Goal: Communication & Community: Answer question/provide support

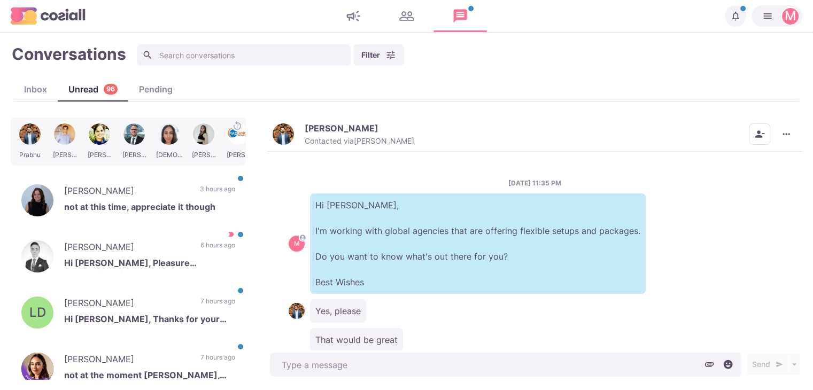
scroll to position [28, 0]
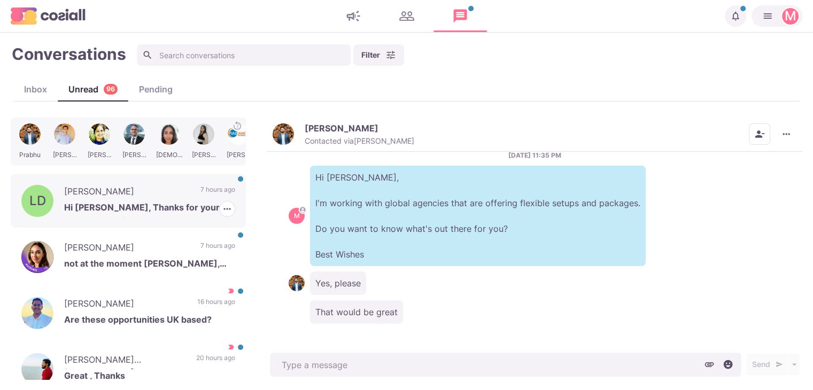
click at [200, 199] on p "7 hours ago" at bounding box center [217, 193] width 35 height 16
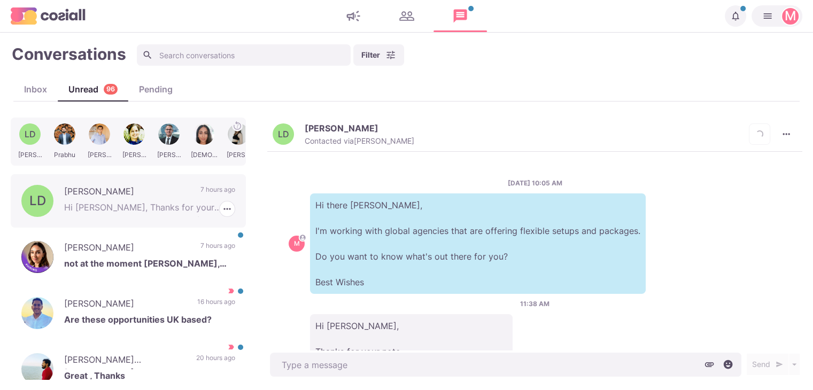
scroll to position [130, 0]
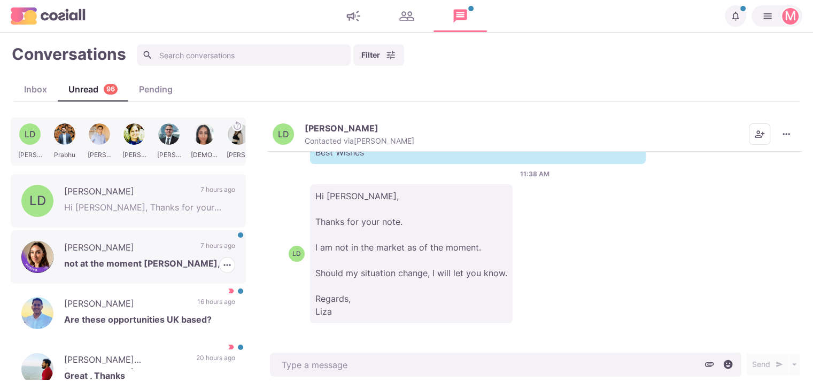
click at [158, 247] on p "[PERSON_NAME]" at bounding box center [127, 249] width 126 height 16
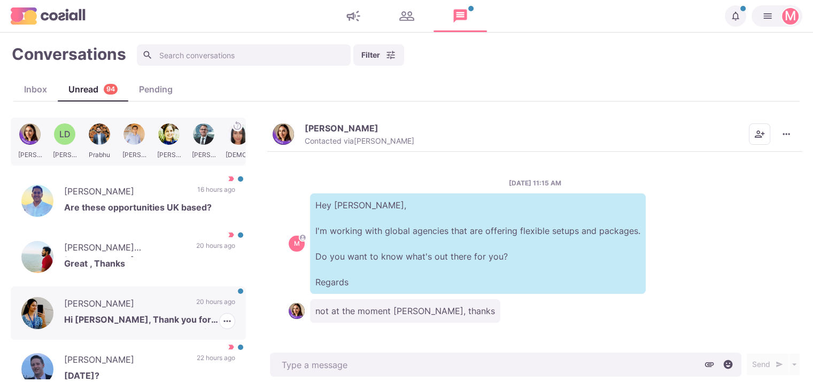
click at [201, 295] on div "[PERSON_NAME] Hi [PERSON_NAME], Thank you for reaching out. I’m currently happy…" at bounding box center [128, 312] width 235 height 53
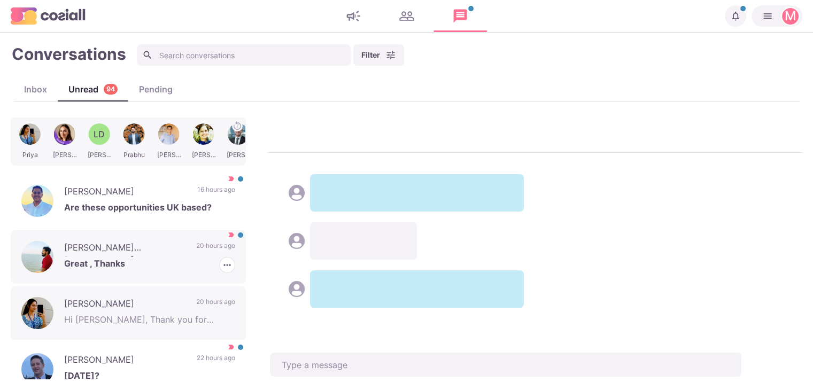
click at [173, 255] on p "[PERSON_NAME] [PERSON_NAME]" at bounding box center [124, 249] width 121 height 16
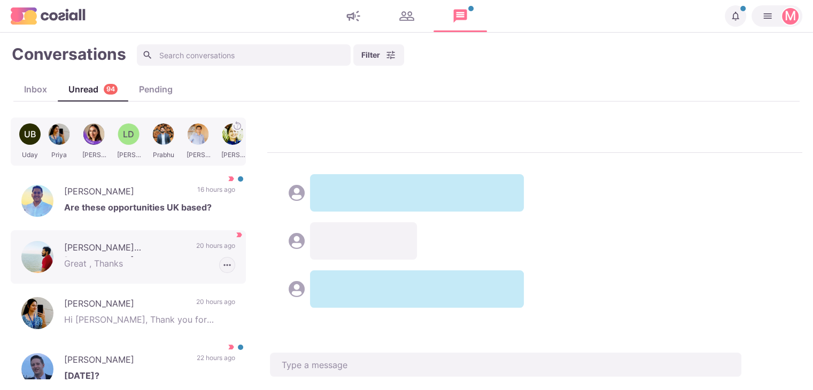
click at [223, 264] on icon "button" at bounding box center [226, 265] width 7 height 2
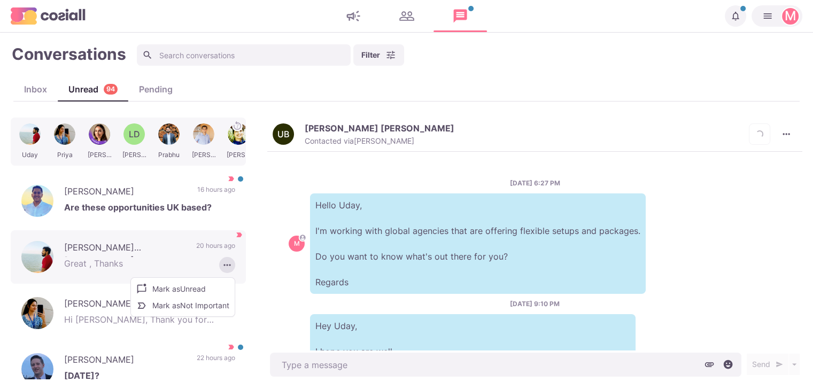
scroll to position [241, 0]
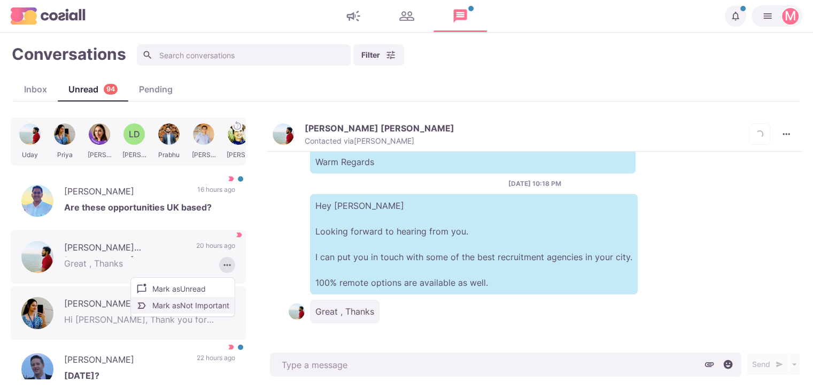
click at [194, 303] on button "Mark as Not Important" at bounding box center [183, 305] width 104 height 17
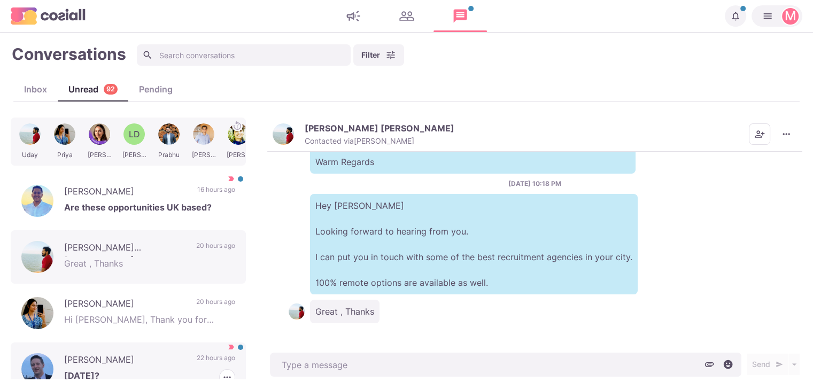
click at [208, 365] on p "22 hours ago" at bounding box center [216, 361] width 38 height 16
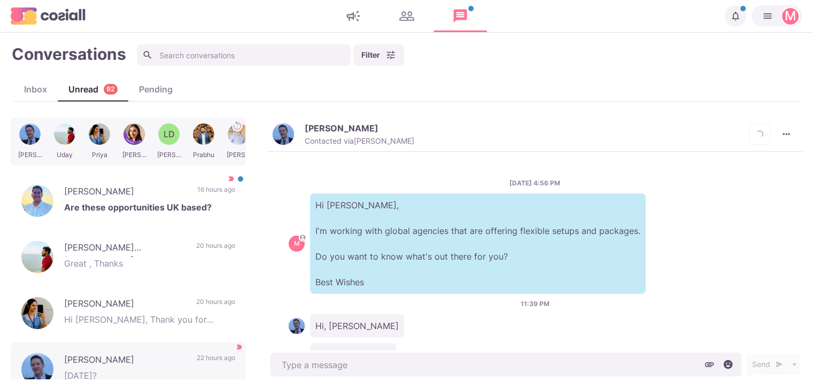
scroll to position [438, 0]
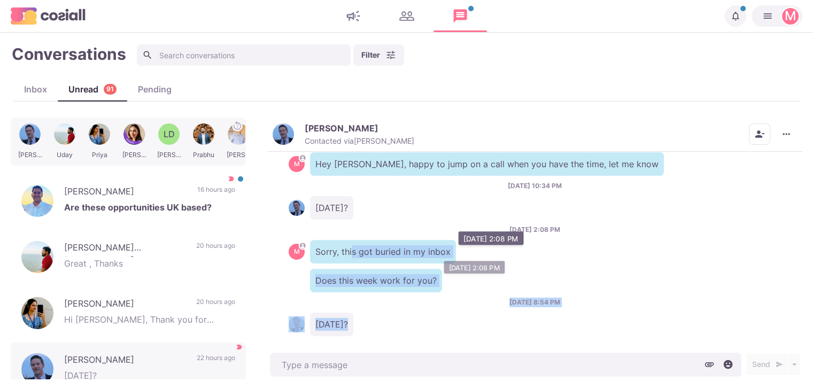
drag, startPoint x: 389, startPoint y: 285, endPoint x: 350, endPoint y: 240, distance: 59.1
click at [350, 240] on div "[DATE] 4:56 PM M Hi [PERSON_NAME], I'm working with global agencies that are of…" at bounding box center [534, 251] width 535 height 198
click at [350, 240] on p "Sorry, this got buried in my inbox" at bounding box center [383, 252] width 146 height 24
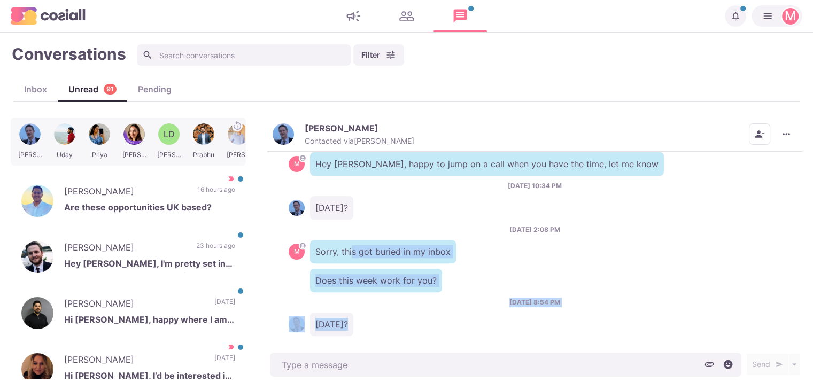
click at [350, 240] on p "Sorry, this got buried in my inbox" at bounding box center [383, 252] width 146 height 24
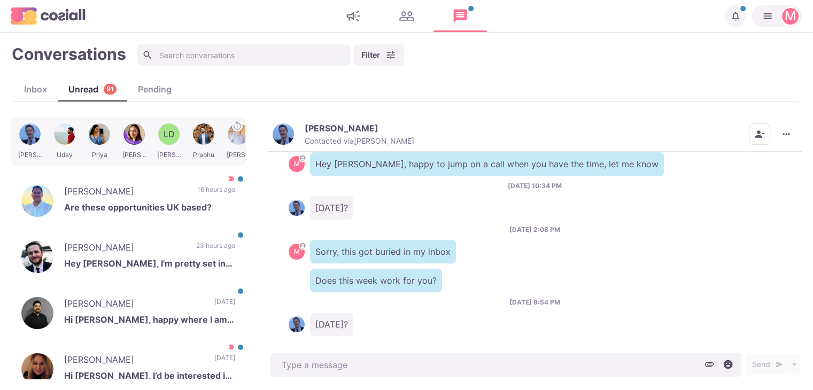
click at [289, 129] on img "button" at bounding box center [282, 133] width 21 height 21
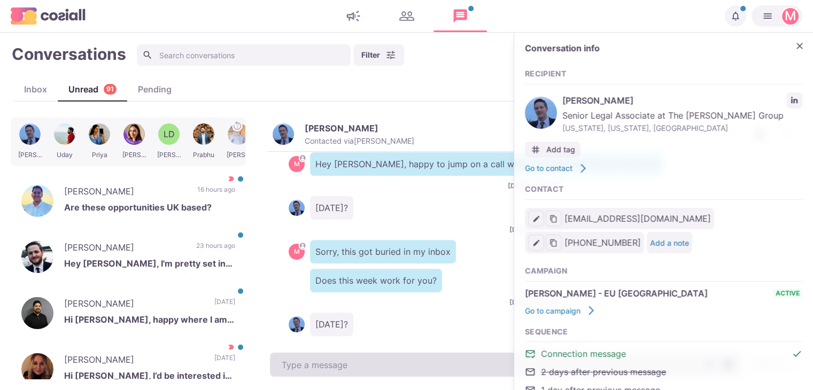
click at [353, 369] on textarea at bounding box center [505, 365] width 471 height 24
type textarea "x"
type textarea "E"
type textarea "x"
type textarea "EE"
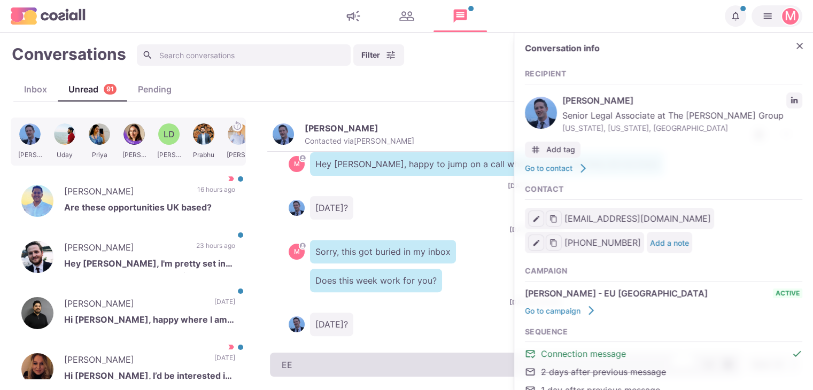
type textarea "x"
type textarea "E"
type textarea "x"
type textarea "EE"
type textarea "x"
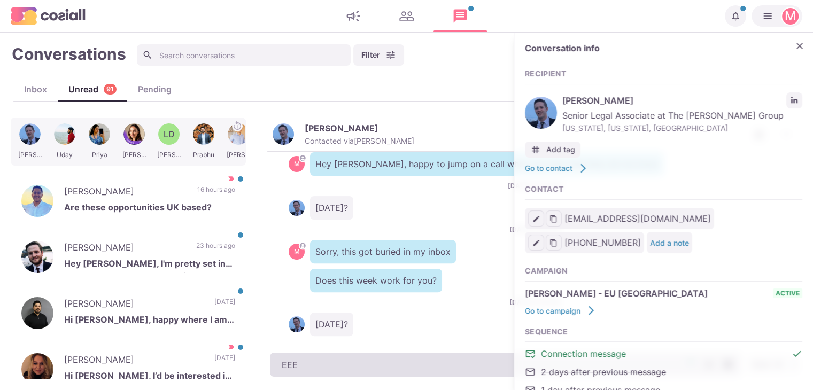
type textarea "EE"
type textarea "x"
type textarea "E"
type textarea "x"
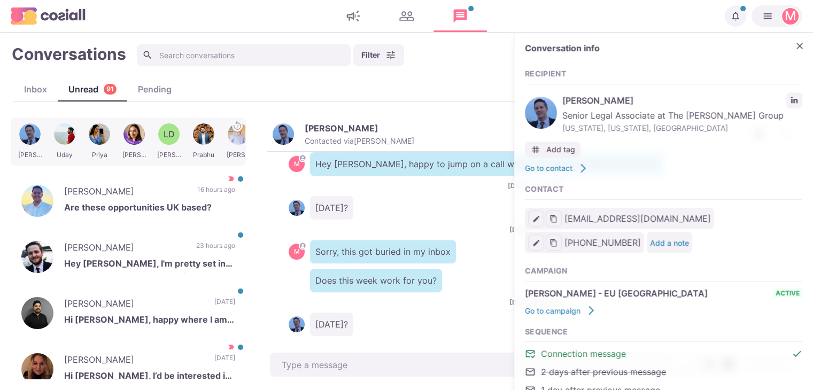
type textarea "x"
type textarea "yE"
type textarea "x"
type textarea "yEA"
type textarea "x"
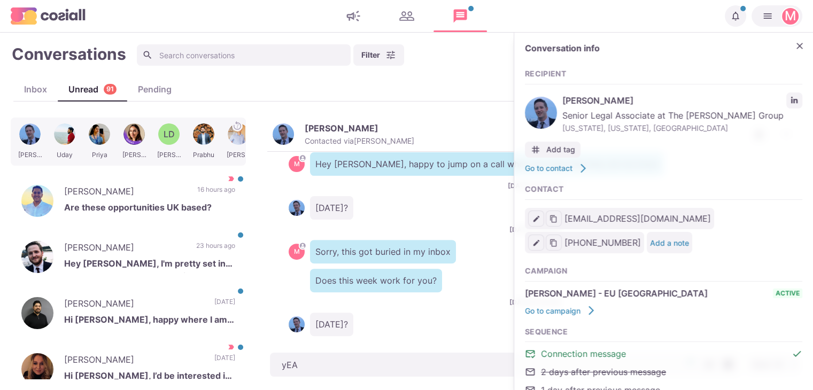
type textarea "yE"
type textarea "x"
type textarea "y"
type textarea "x"
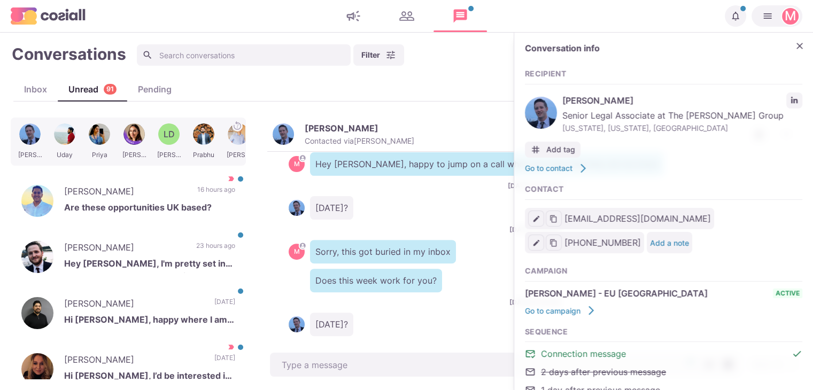
type textarea "Y"
type textarea "x"
type textarea "Ye"
type textarea "x"
type textarea "Yeah"
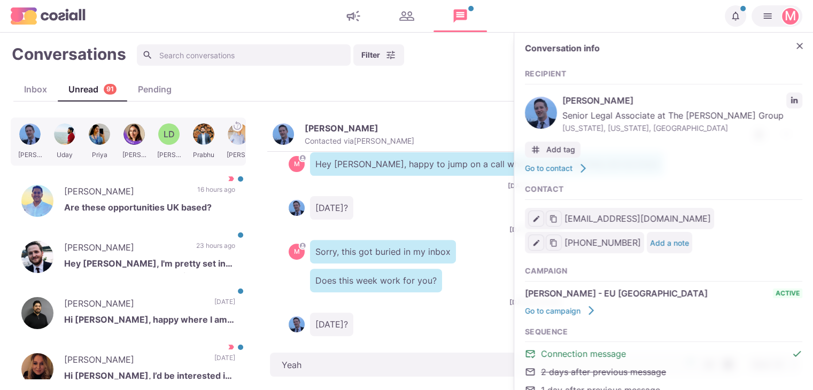
type textarea "x"
type textarea "Yeah,"
type textarea "x"
type textarea "Yeah, U"
type textarea "x"
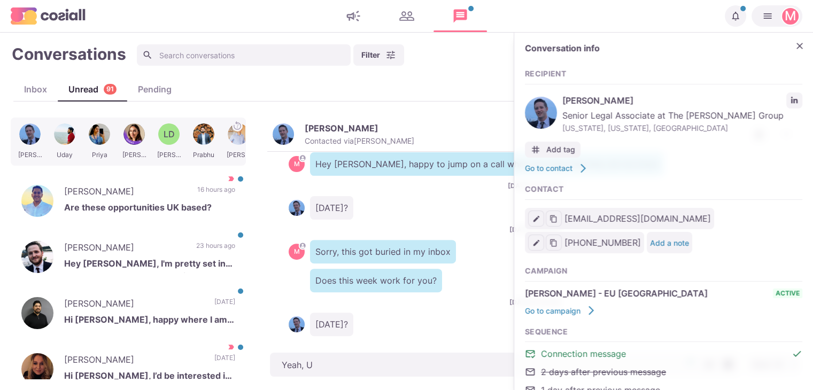
type textarea "Yeah,"
type textarea "x"
type textarea "Yeah, I"
type textarea "x"
type textarea "Yeah, I'"
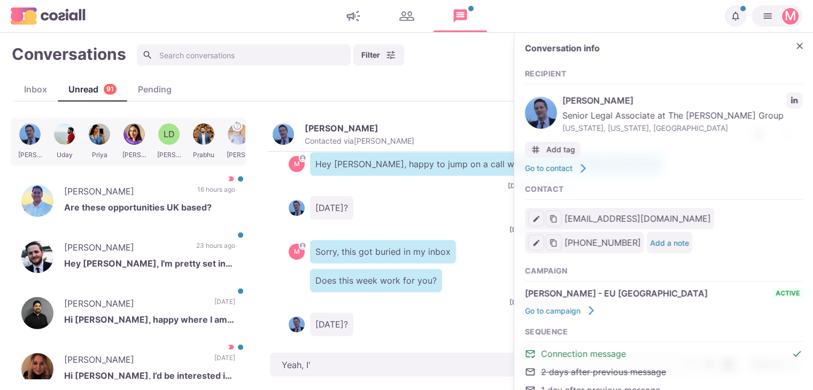
type textarea "x"
type textarea "Yeah, I'm"
type textarea "x"
type textarea "Yeah, I'm"
type textarea "x"
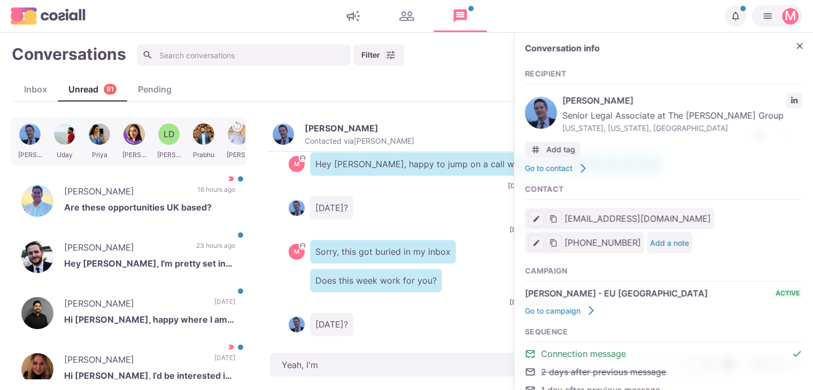
type textarea "Yeah, I'm f"
type textarea "x"
type textarea "Yeah, I'm fr"
type textarea "x"
type textarea "Yeah, I'm fre"
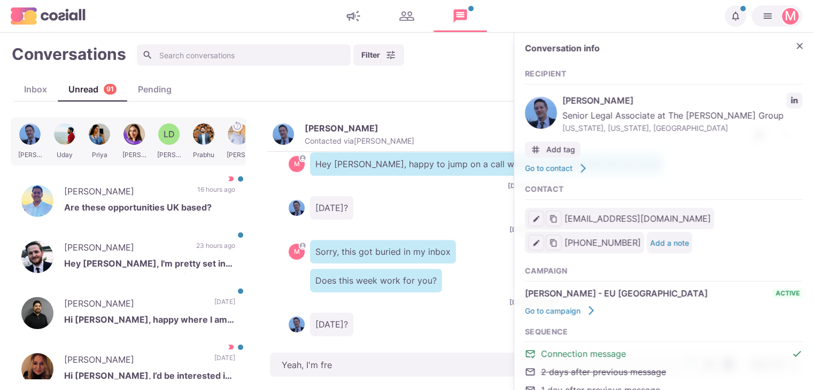
type textarea "x"
type textarea "Yeah, I'm free"
type textarea "x"
type textarea "Yeah, I'm free"
type textarea "x"
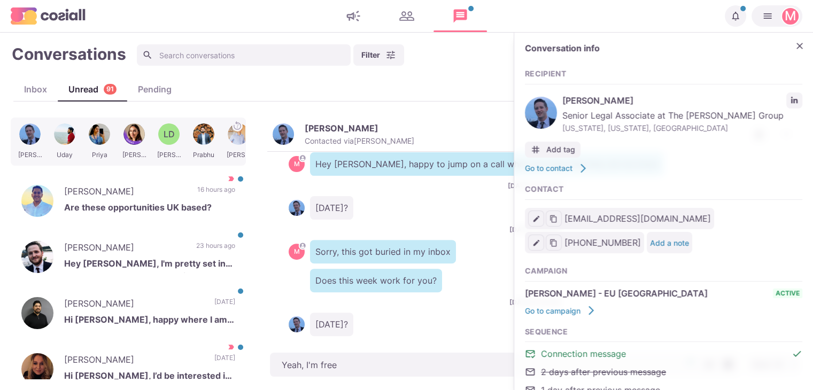
type textarea "Yeah, I'm free t"
type textarea "x"
type textarea "Yeah, I'm free to"
type textarea "x"
type textarea "Yeah, I'm free [PERSON_NAME]"
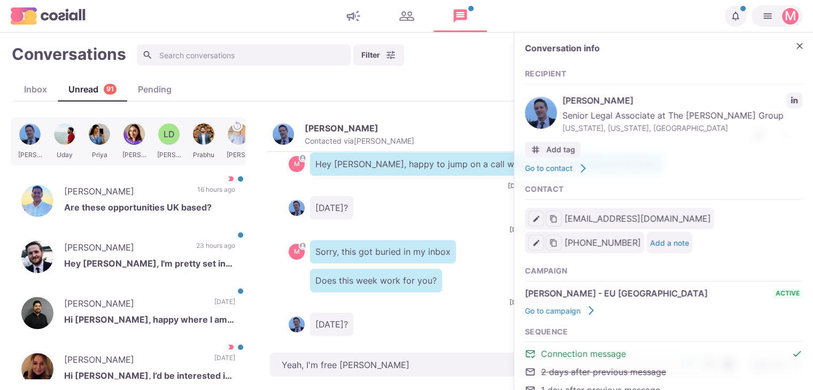
type textarea "x"
type textarea "Yeah, I'm free [DATE]"
type textarea "x"
type textarea "Yeah, I'm free [DATE]!"
type textarea "x"
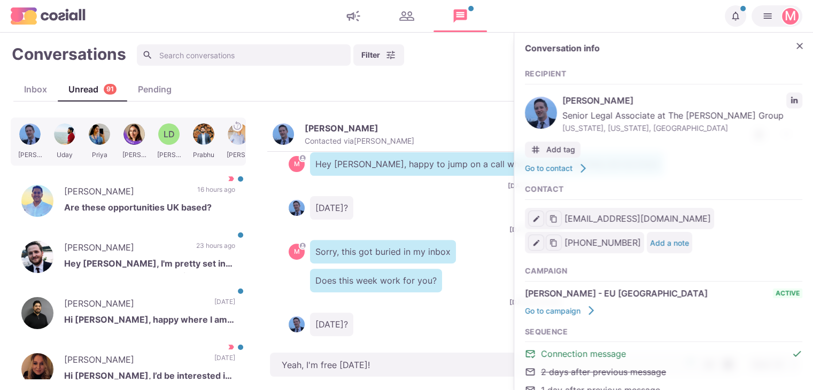
type textarea "Yeah, I'm free [DATE]!"
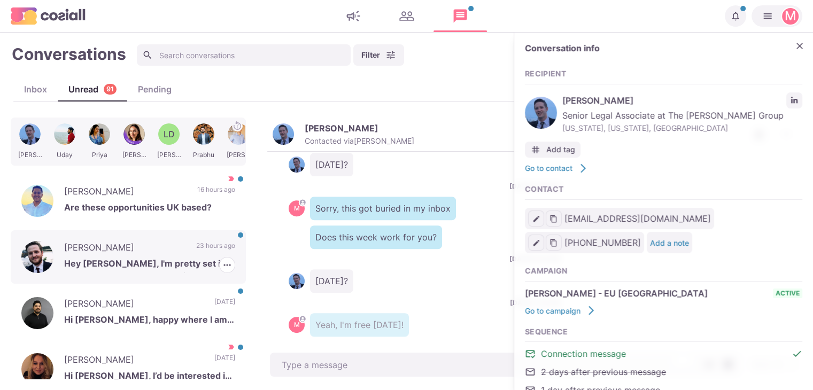
click at [178, 241] on div "[PERSON_NAME] Hey [PERSON_NAME], I'm pretty set in my current role, but I appre…" at bounding box center [128, 256] width 235 height 53
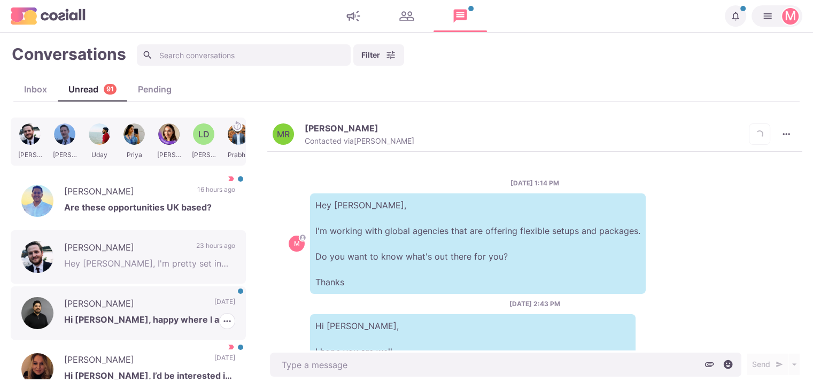
scroll to position [427, 0]
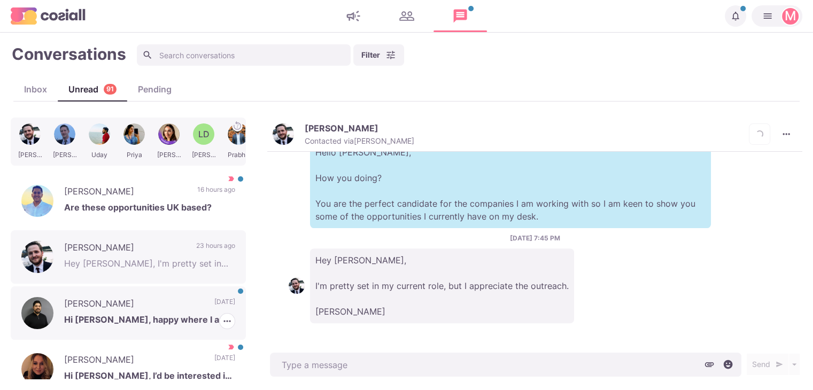
drag, startPoint x: 188, startPoint y: 310, endPoint x: 191, endPoint y: 360, distance: 50.3
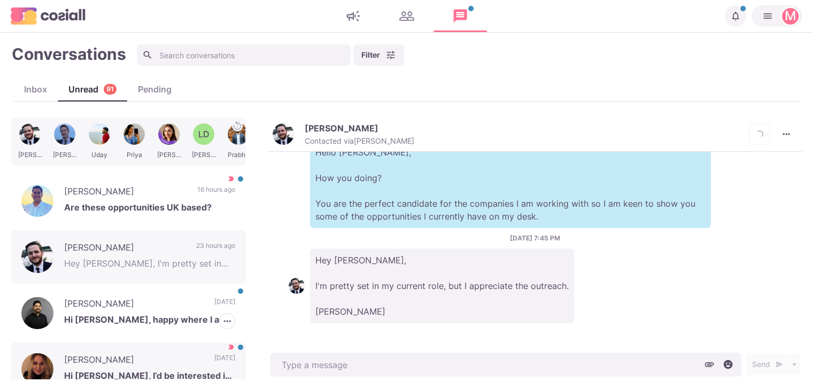
click at [184, 310] on div "[PERSON_NAME] MIRP MIOR Hi [PERSON_NAME], happy where I am thank you [DATE] [PE…" at bounding box center [128, 312] width 235 height 53
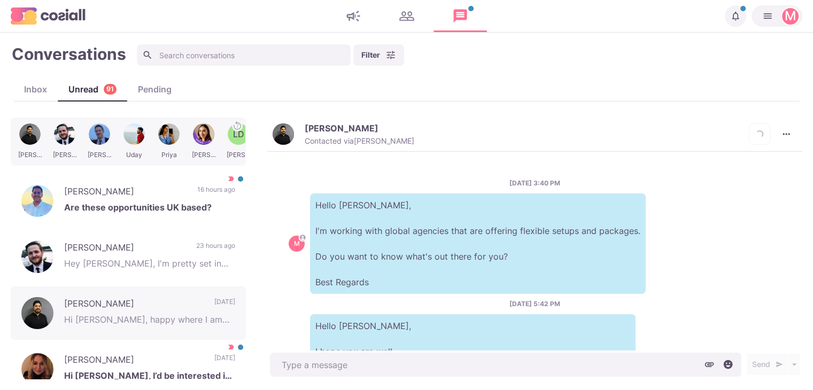
scroll to position [135, 0]
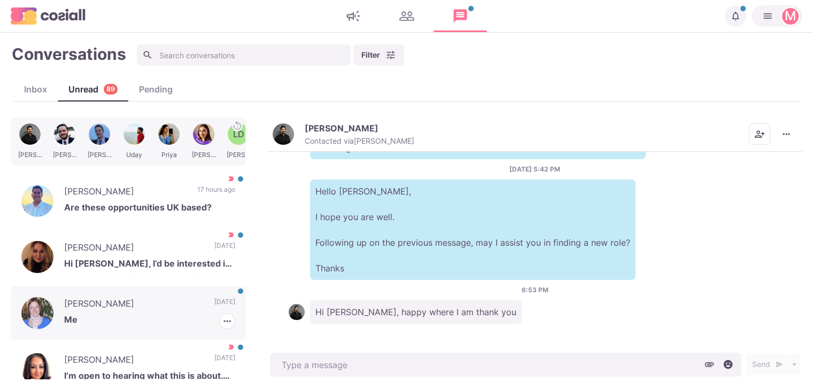
click at [214, 297] on p "[DATE]" at bounding box center [224, 305] width 21 height 16
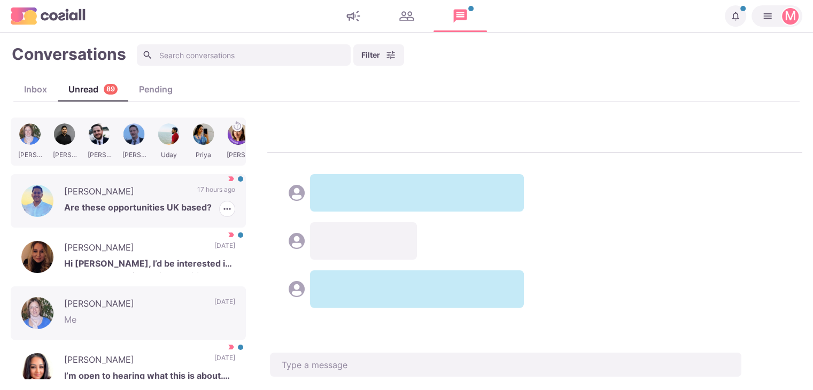
click at [162, 201] on p "Are these opportunities UK based?" at bounding box center [149, 209] width 171 height 16
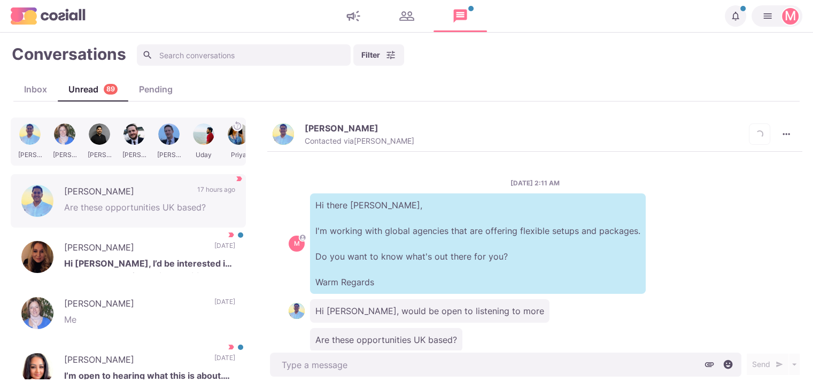
scroll to position [28, 0]
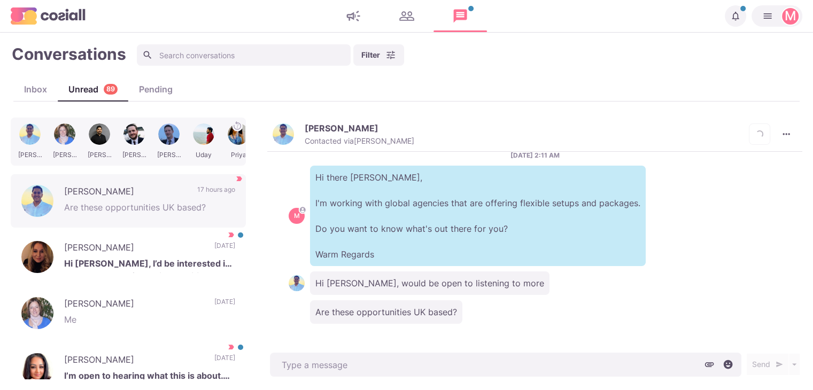
click at [274, 139] on img "button" at bounding box center [282, 133] width 21 height 21
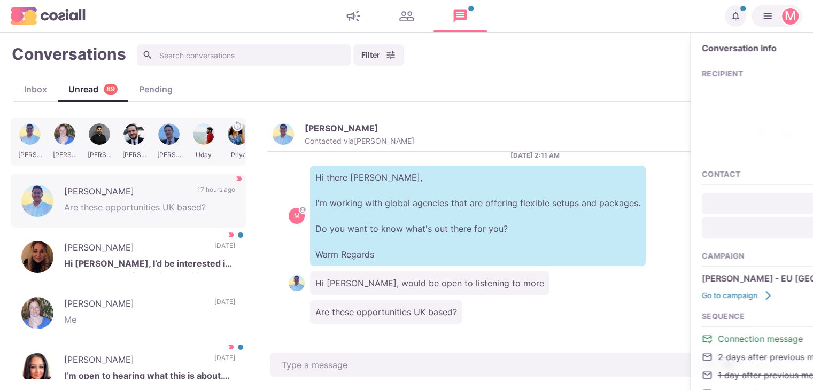
type textarea "x"
type input "[EMAIL_ADDRESS][DOMAIN_NAME]"
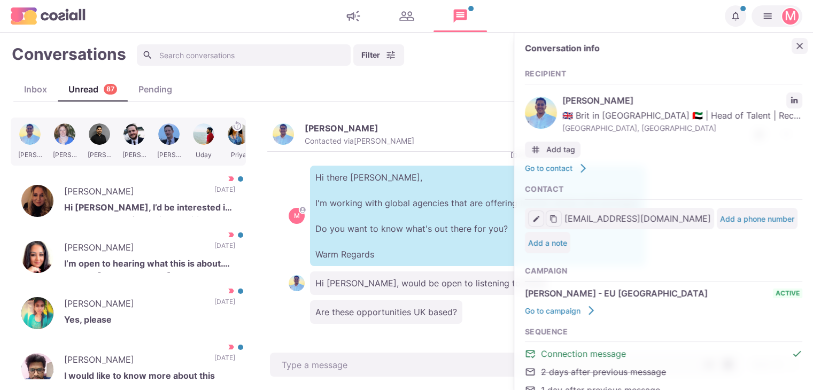
click at [794, 48] on icon "Close" at bounding box center [799, 46] width 11 height 11
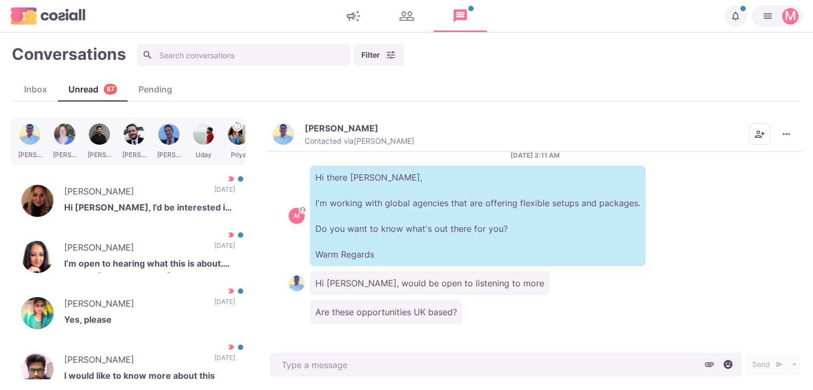
click at [528, 336] on div "[DATE] 2:11 AM M Hi there [PERSON_NAME], I'm working with global agencies that …" at bounding box center [534, 251] width 535 height 198
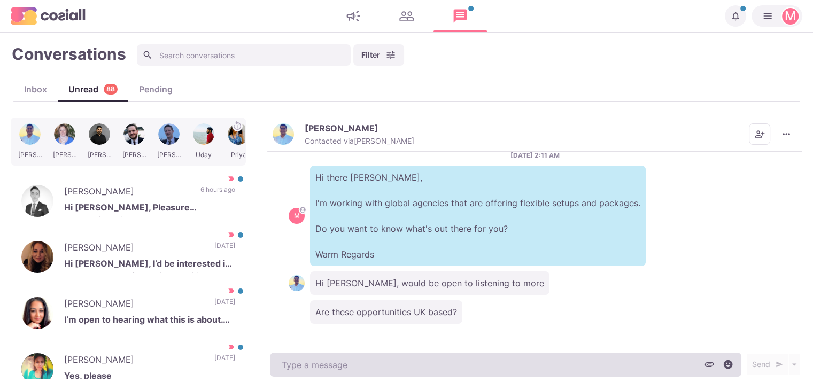
click at [335, 356] on textarea at bounding box center [505, 365] width 471 height 24
paste textarea "I work with over 500 clients that offer remote, hybrid, and non-remote position…"
type textarea "x"
type textarea "I work with over 500 clients that offer remote, hybrid, and non-remote position…"
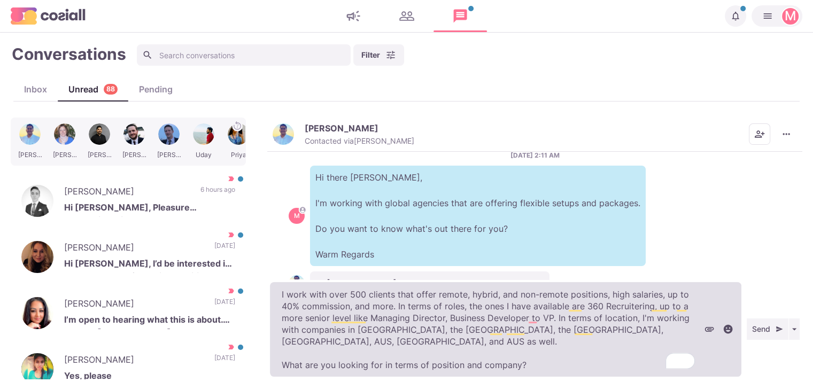
type textarea "x"
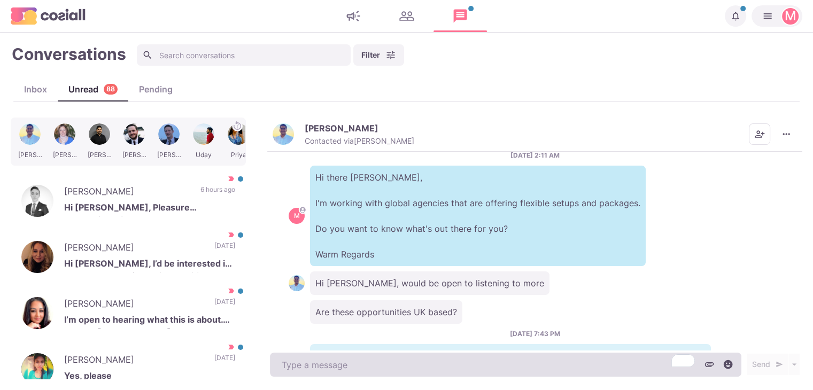
scroll to position [149, 0]
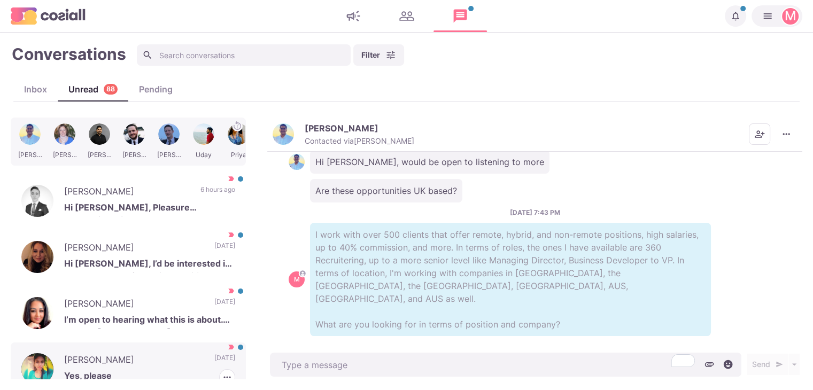
click at [214, 355] on p "[DATE]" at bounding box center [224, 361] width 21 height 16
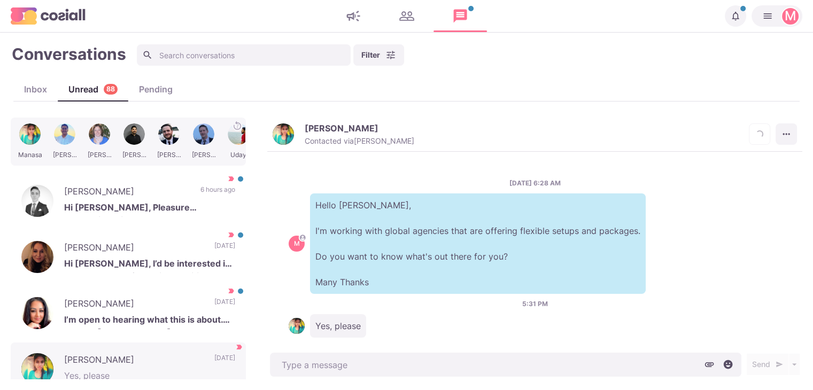
scroll to position [14, 0]
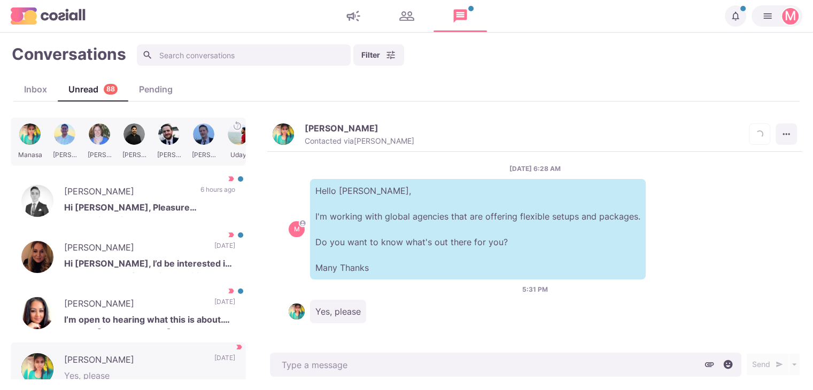
click at [792, 133] on button "More menu" at bounding box center [785, 133] width 21 height 21
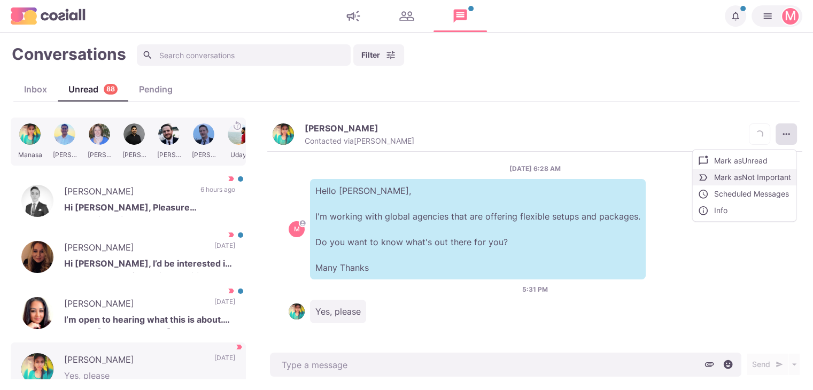
click at [769, 176] on button "Mark as Not Important" at bounding box center [744, 177] width 104 height 17
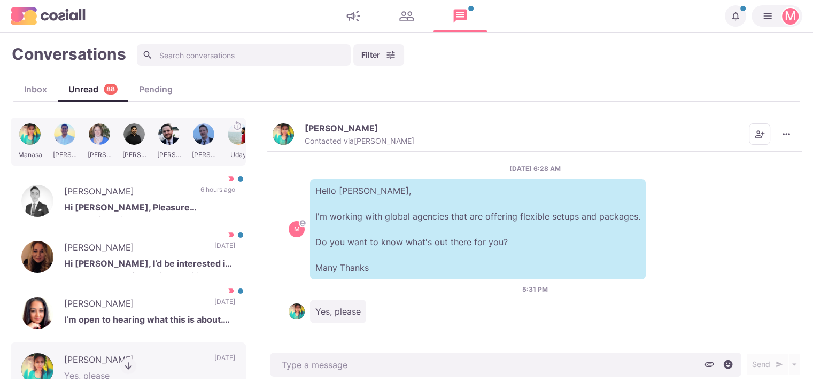
scroll to position [0, 0]
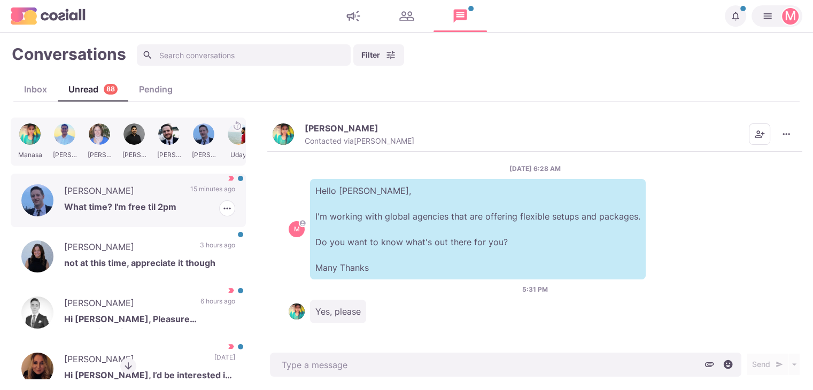
click at [190, 197] on p "15 minutes ago" at bounding box center [212, 192] width 45 height 16
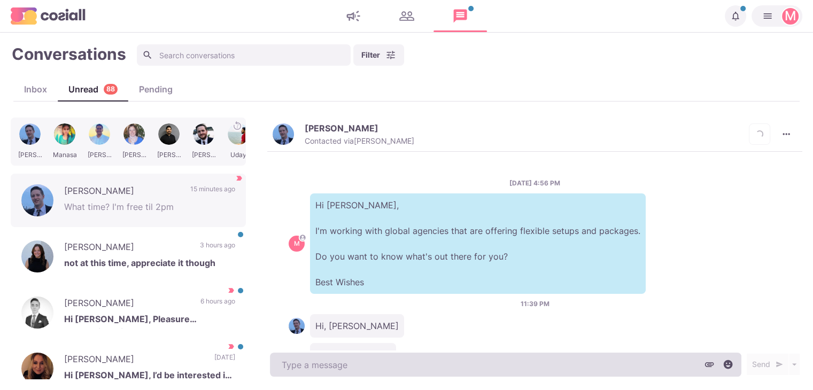
scroll to position [510, 0]
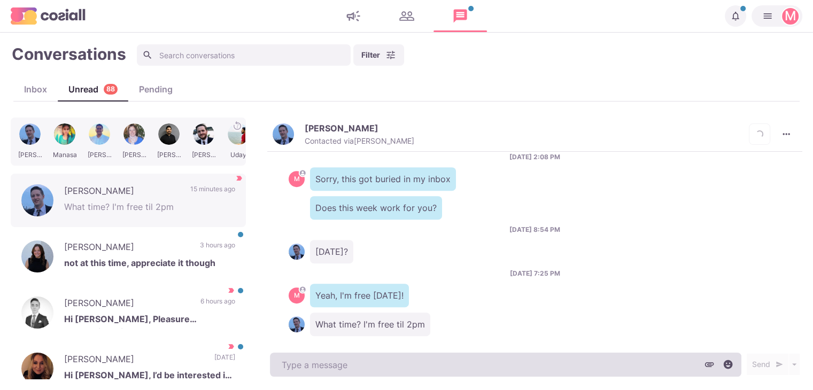
click at [384, 362] on textarea at bounding box center [505, 365] width 471 height 24
type textarea "x"
type textarea "A"
type textarea "x"
type textarea "An"
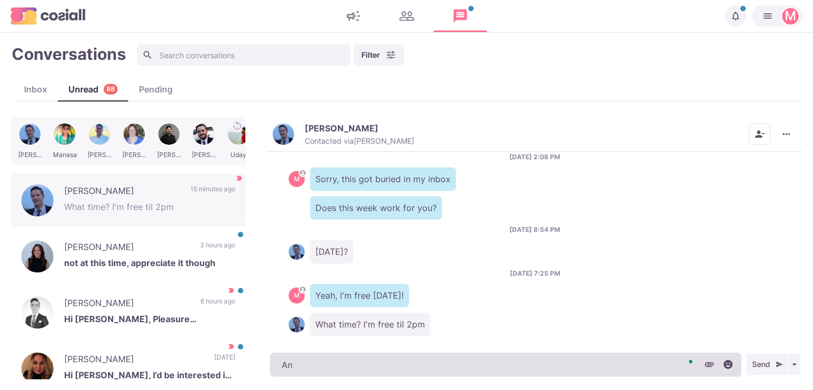
type textarea "x"
type textarea "Any"
type textarea "x"
type textarea "Anyt"
type textarea "x"
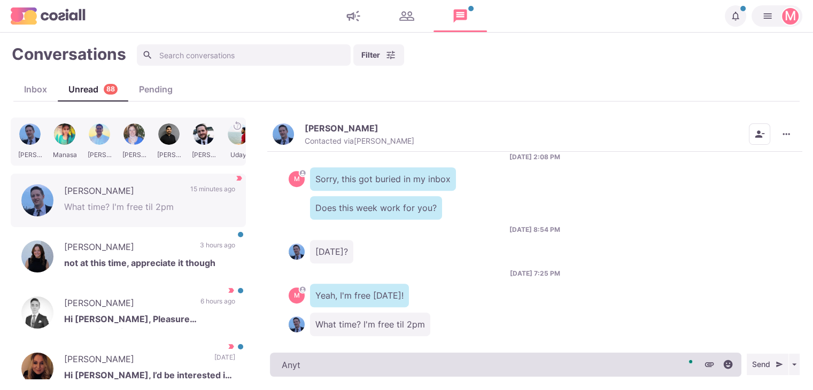
type textarea "Anyti"
type textarea "x"
type textarea "Anytime"
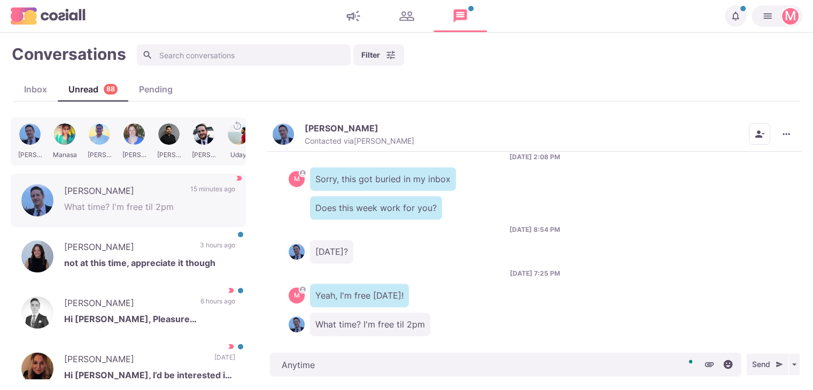
type textarea "x"
type textarea "Anytime"
type textarea "x"
type textarea "Anytime t"
type textarea "x"
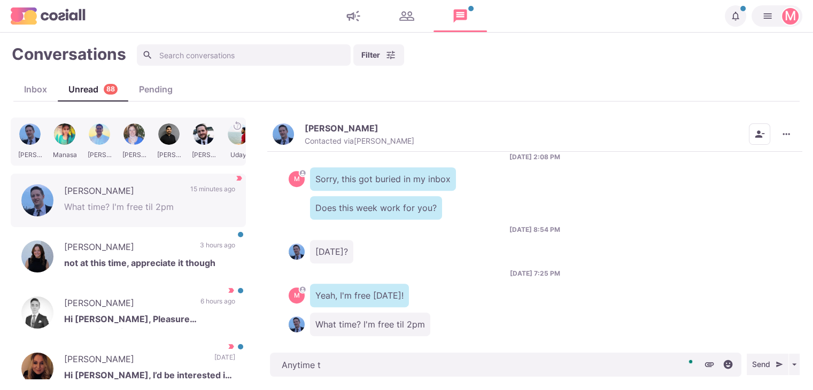
type textarea "Anytime th"
type textarea "x"
type textarea "Anytime tha"
type textarea "x"
type textarea "Anytime that"
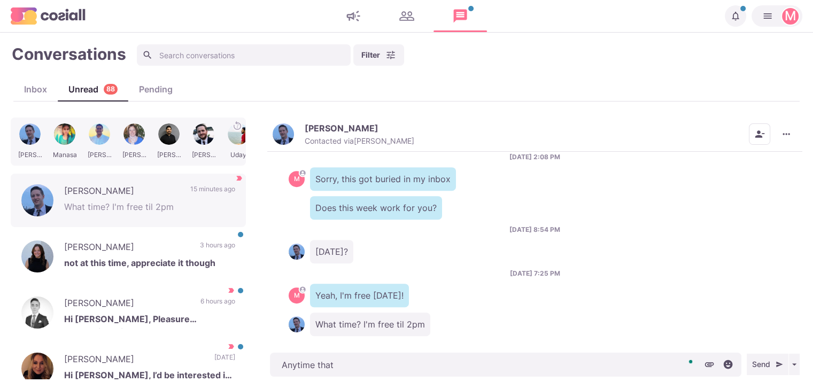
type textarea "x"
type textarea "Anytime that w"
type textarea "x"
type textarea "Anytime that wo"
type textarea "x"
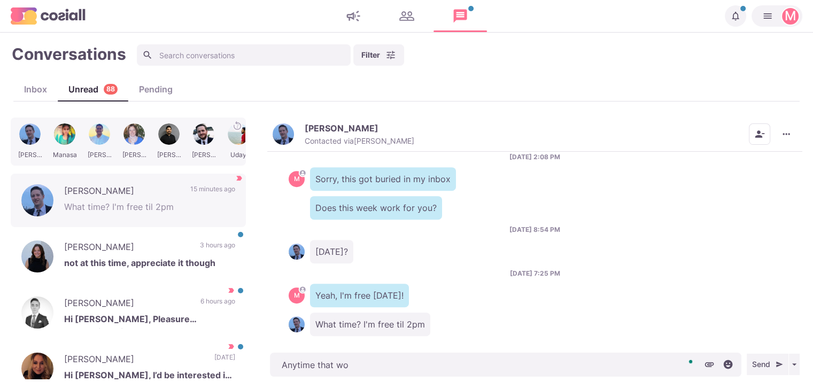
type textarea "Anytime that wor"
type textarea "x"
type textarea "Anytime that works"
type textarea "x"
type textarea "Anytime that works"
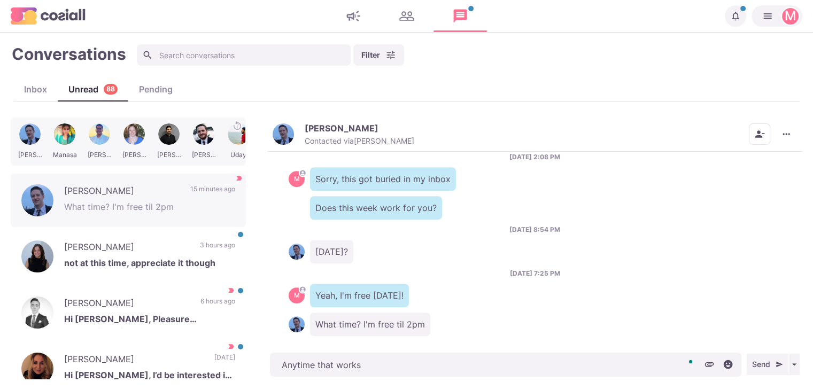
type textarea "x"
type textarea "Anytime that works fo"
type textarea "x"
type textarea "Anytime that works for"
type textarea "x"
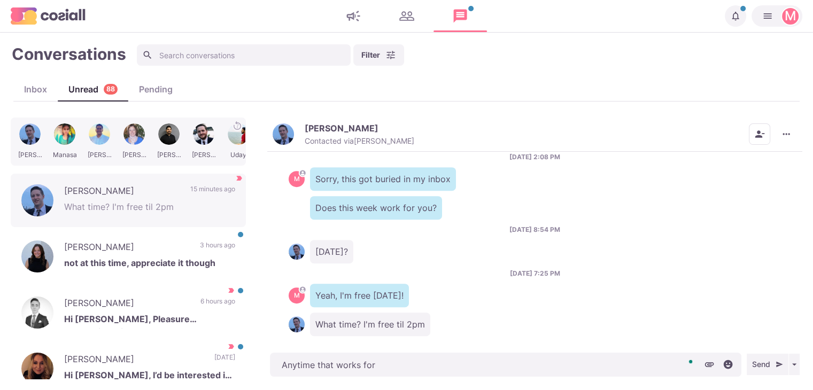
type textarea "Anytime that works for"
type textarea "x"
type textarea "Anytime that works for y"
type textarea "x"
type textarea "Anytime that works for yo"
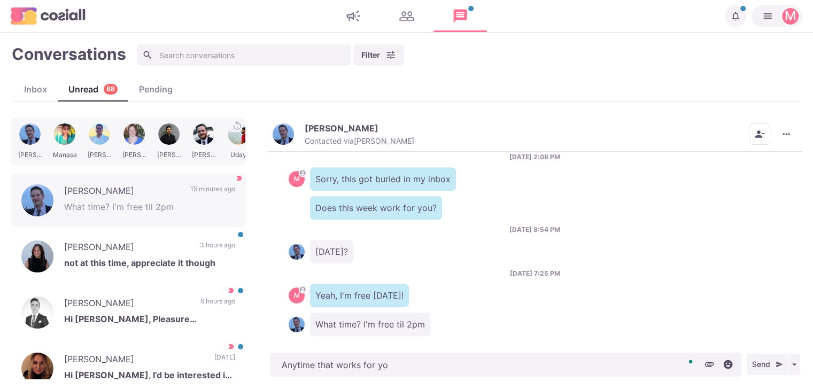
type textarea "x"
type textarea "Anytime that works for you"
type textarea "x"
type textarea "Anytime that works for you!"
type textarea "x"
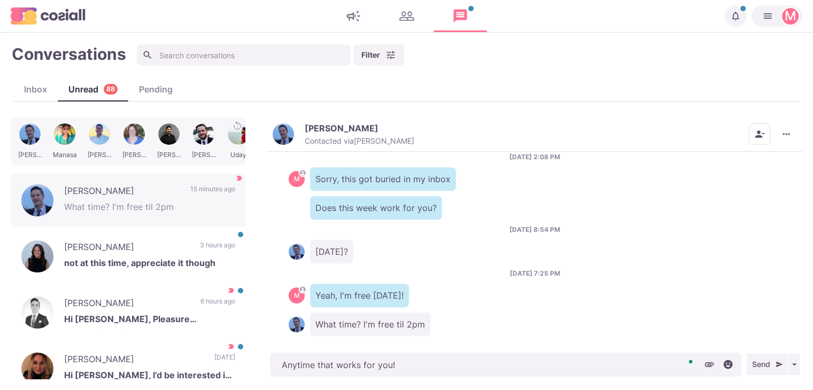
type textarea "Anytime that works for you!"
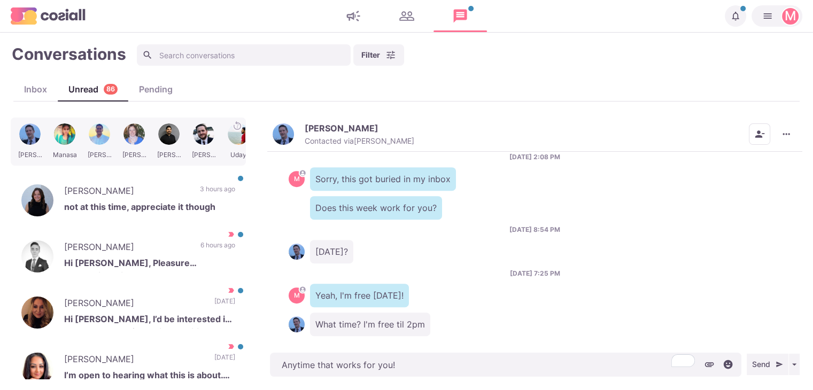
type textarea "x"
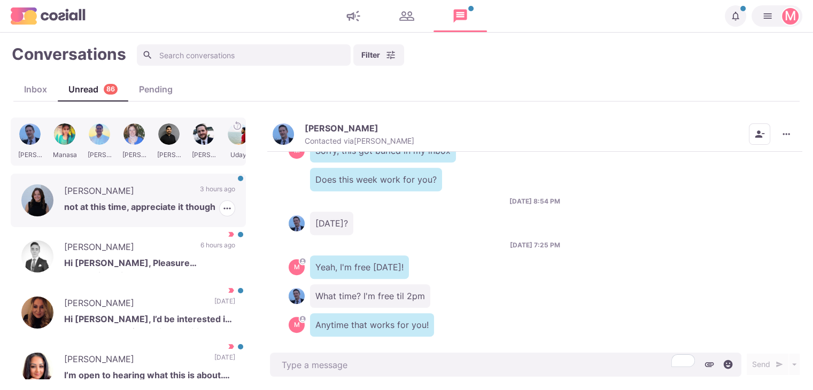
click at [200, 184] on p "3 hours ago" at bounding box center [217, 192] width 35 height 16
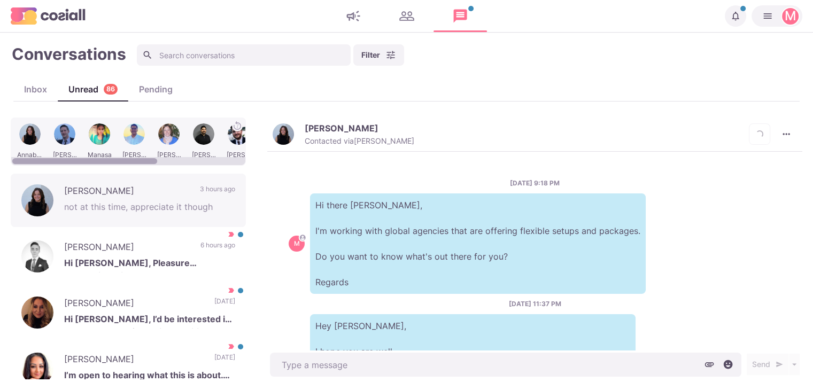
scroll to position [393, 0]
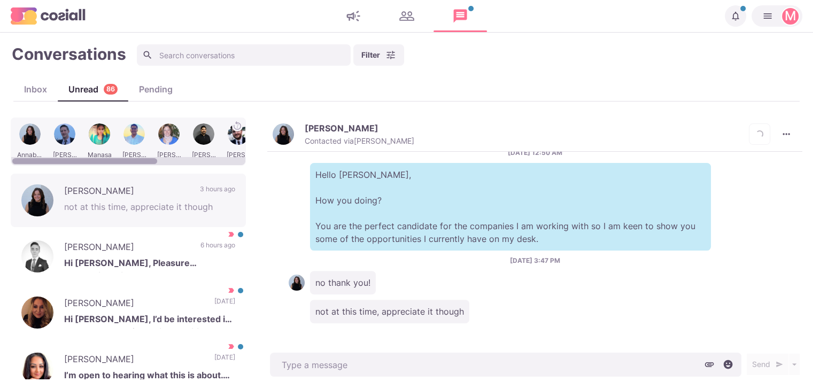
drag, startPoint x: 60, startPoint y: 142, endPoint x: 75, endPoint y: 151, distance: 18.0
click at [60, 141] on div at bounding box center [65, 142] width 32 height 42
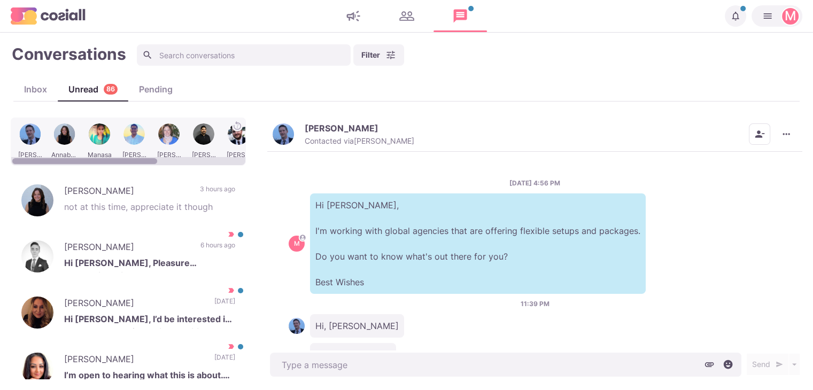
scroll to position [539, 0]
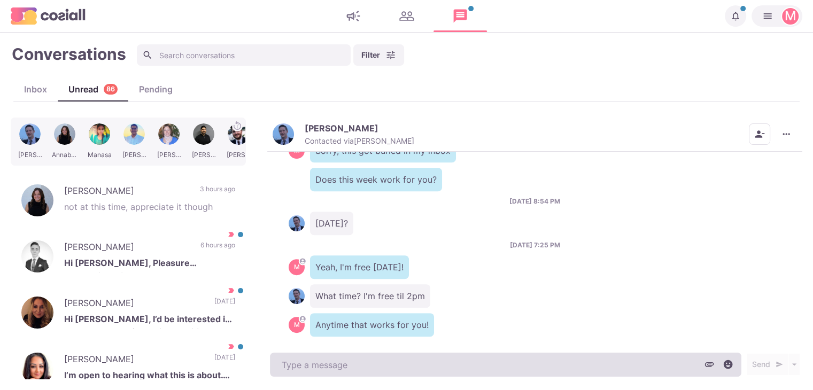
click at [314, 353] on textarea at bounding box center [505, 365] width 471 height 24
type textarea "x"
type textarea "U"
type textarea "x"
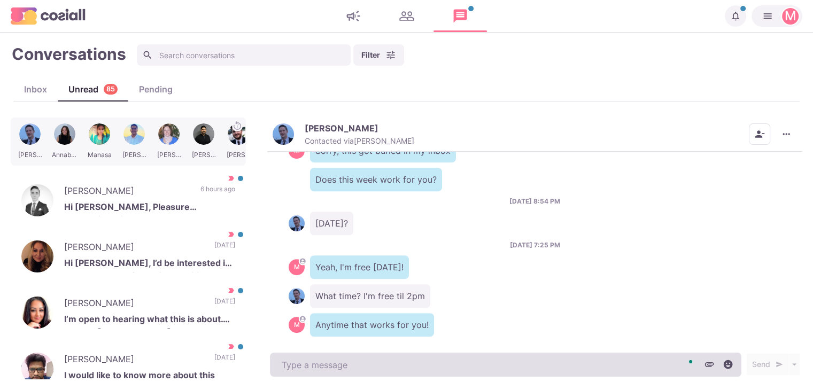
type textarea "x"
type textarea "W"
type textarea "x"
type textarea "We"
type textarea "x"
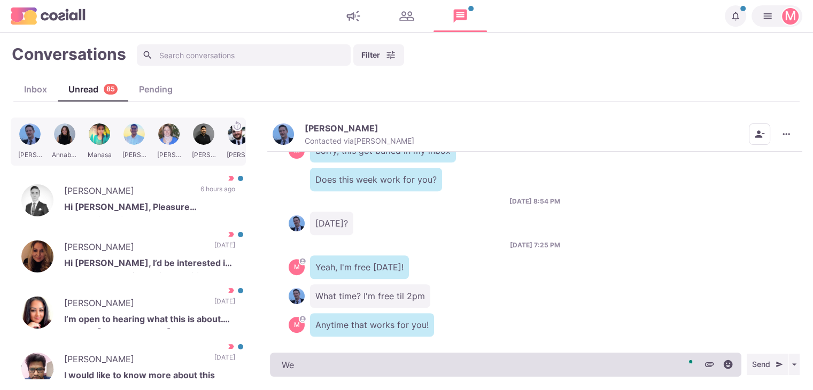
type textarea "We c"
type textarea "x"
type textarea "We can"
type textarea "x"
type textarea "We can"
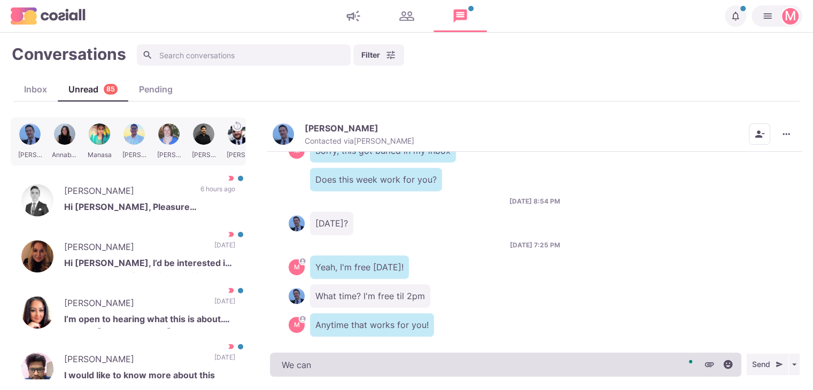
type textarea "x"
type textarea "We can d"
type textarea "x"
type textarea "We can do"
type textarea "x"
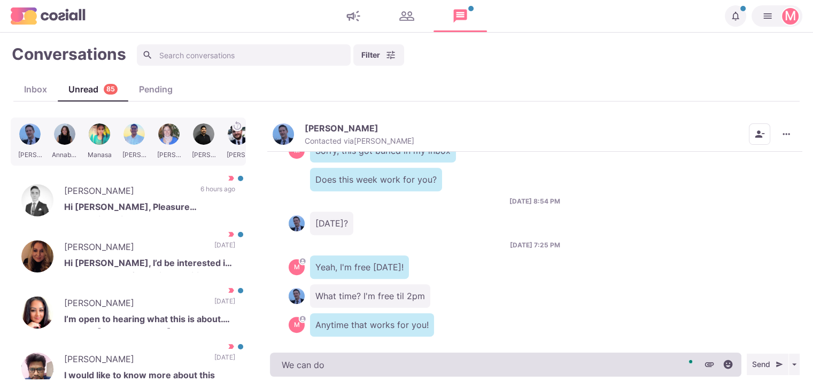
type textarea "We can do"
type textarea "x"
type textarea "We can do i"
type textarea "x"
type textarea "We can do it"
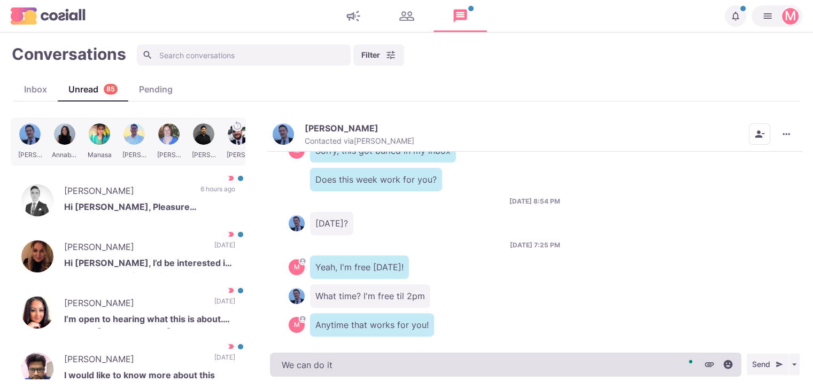
type textarea "x"
type textarea "We can do it"
type textarea "x"
type textarea "We can do it i"
type textarea "x"
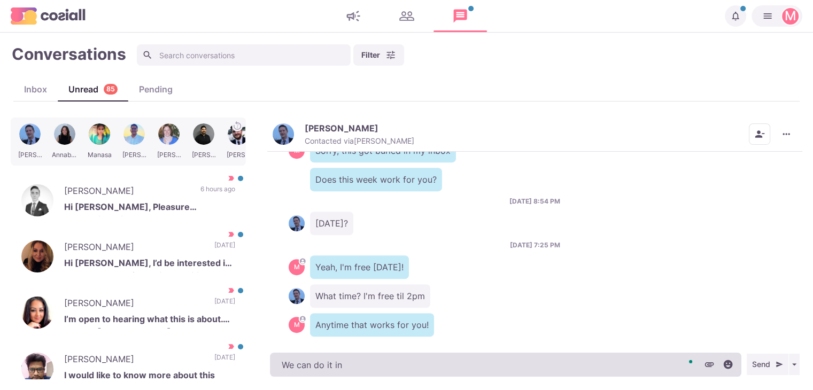
type textarea "We can do it in"
type textarea "x"
type textarea "We can do it in"
type textarea "x"
type textarea "We can do it i"
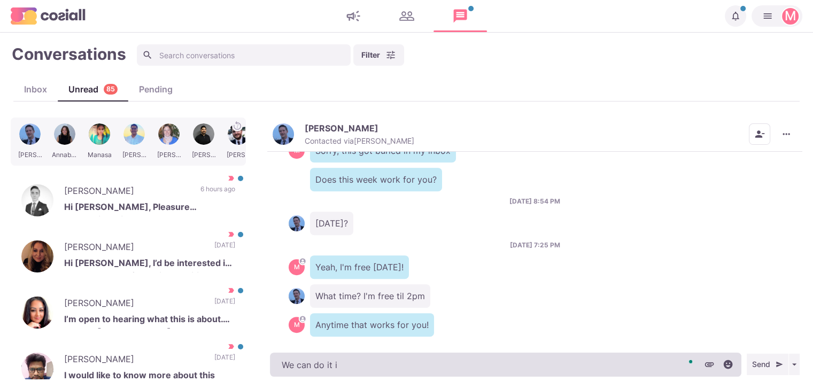
type textarea "x"
type textarea "We can do it in"
type textarea "x"
type textarea "We can do it in 1"
type textarea "x"
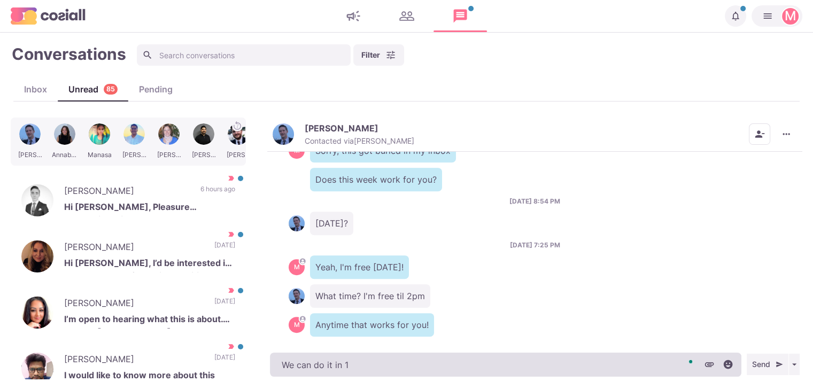
type textarea "We can do it in 15"
type textarea "x"
type textarea "We can do it in 15"
type textarea "x"
type textarea "We can do it in 15 m"
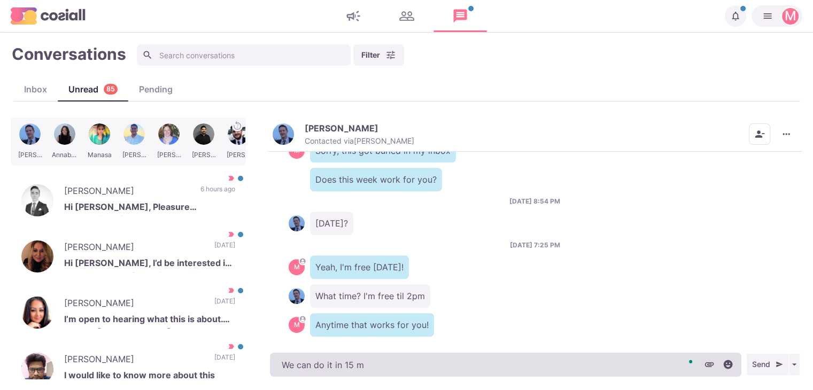
type textarea "x"
type textarea "We can do it in 15 mi"
type textarea "x"
type textarea "We can do it in 15 min"
type textarea "x"
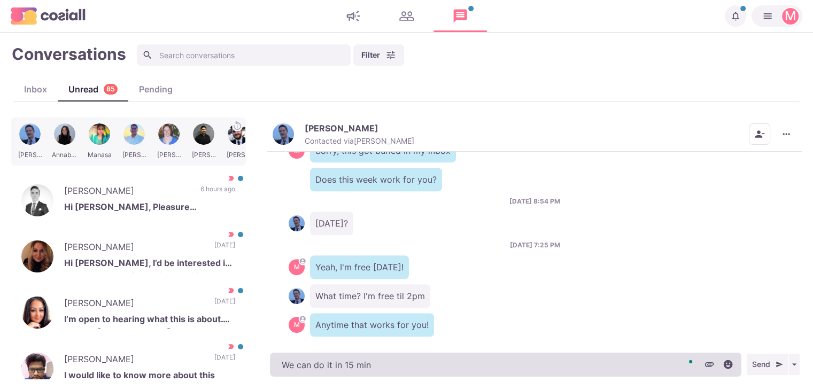
type textarea "We can do it in 15 minu"
type textarea "x"
type textarea "We can do it in 15 minut"
type textarea "x"
type textarea "We can do it in 15 minute"
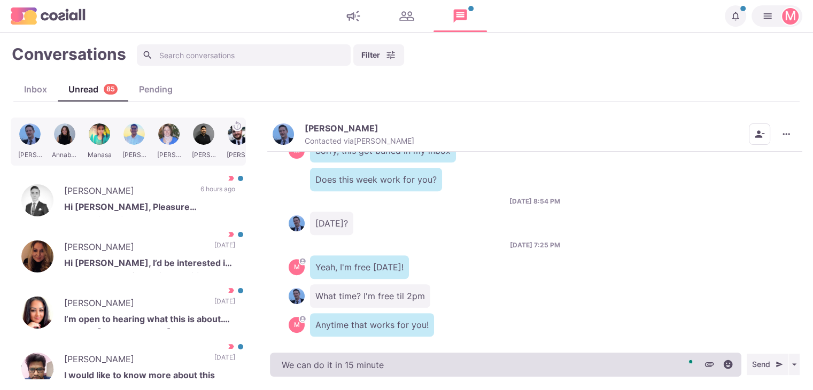
type textarea "x"
type textarea "We can do it in 15 minutes"
type textarea "x"
type textarea "We can do it in 15 minutes i"
type textarea "x"
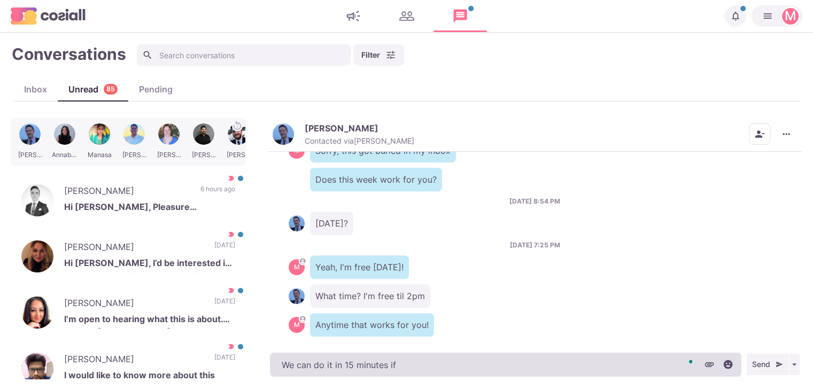
type textarea "We can do it in 15 minutes if"
type textarea "x"
type textarea "We can do it in 15 minutes if y"
type textarea "x"
type textarea "We can do it in 15 minutes if yo"
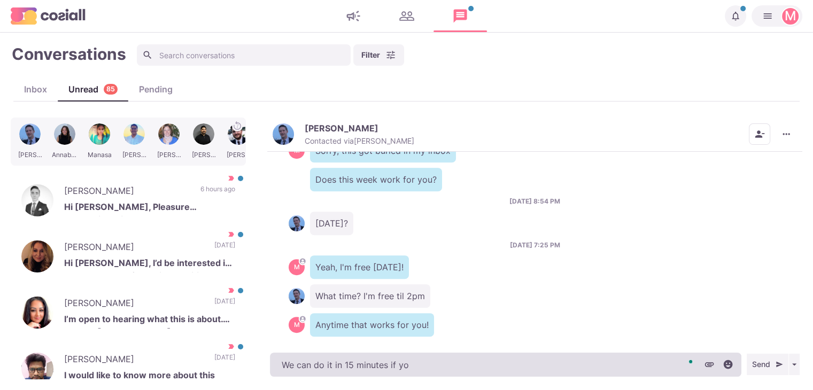
type textarea "x"
type textarea "We can do it in 15 minutes if you"
type textarea "x"
type textarea "We can do it in 15 minutes if you w"
type textarea "x"
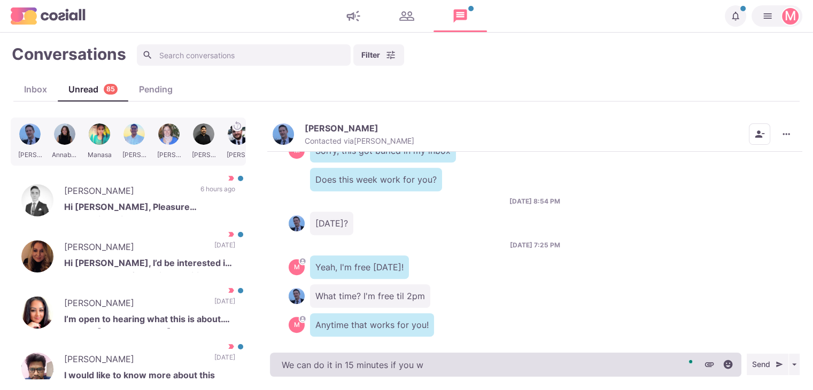
type textarea "We can do it in 15 minutes if you"
type textarea "x"
type textarea "We can do it in 15 minutes if you"
type textarea "x"
type textarea "We can do it in 15 minutes if yo"
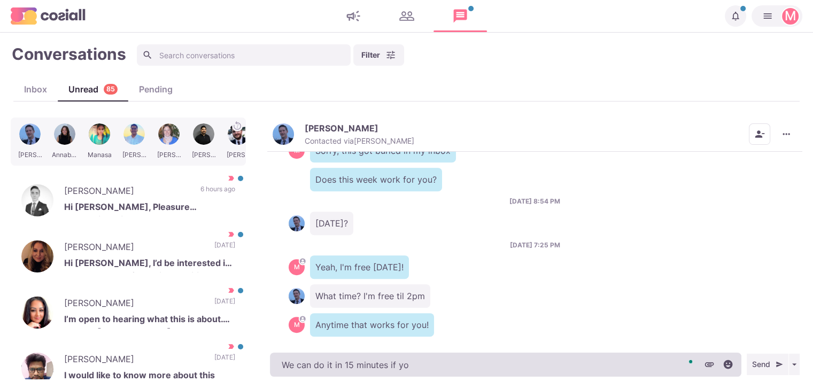
type textarea "x"
type textarea "We can do it in 15 minutes if y"
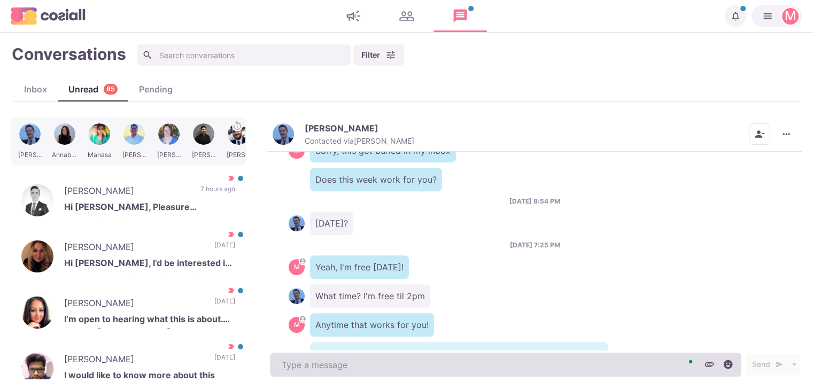
scroll to position [568, 0]
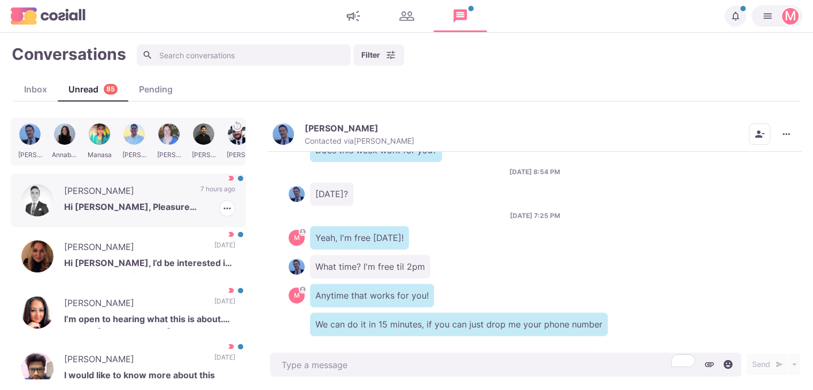
click at [174, 202] on p "Hi [PERSON_NAME], Pleasure connecting with you, I don't usually respond to Rec2…" at bounding box center [149, 208] width 171 height 16
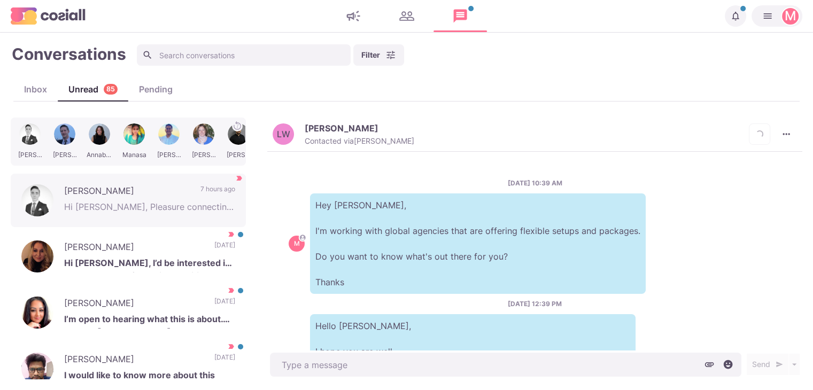
scroll to position [184, 0]
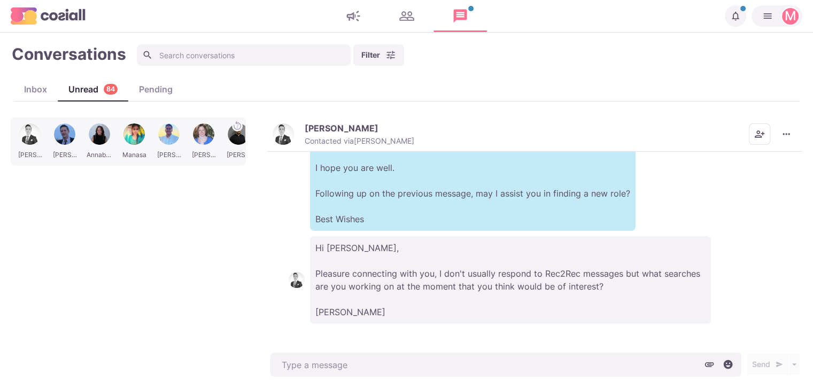
click at [299, 141] on button "[PERSON_NAME] Contacted via [PERSON_NAME]" at bounding box center [343, 134] width 142 height 23
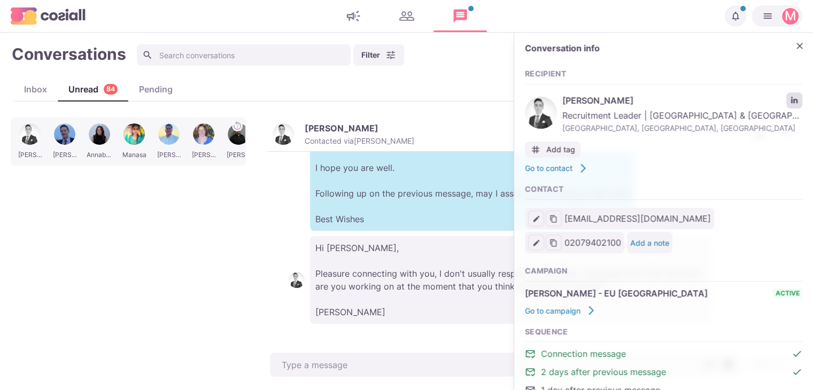
click at [786, 95] on link "LinkedIn profile link" at bounding box center [794, 100] width 16 height 16
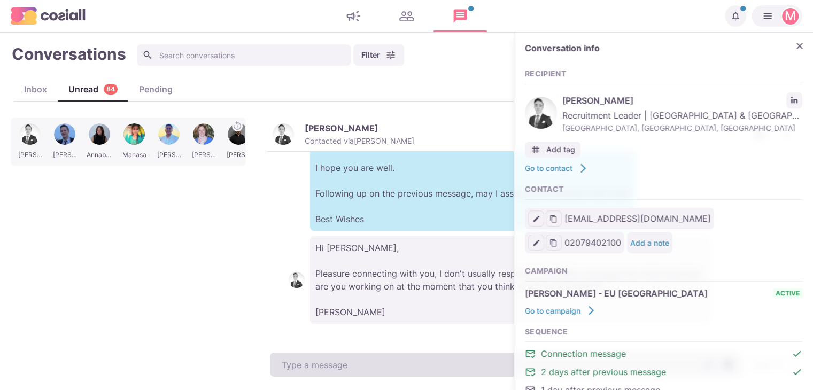
click at [374, 370] on textarea at bounding box center [505, 365] width 471 height 24
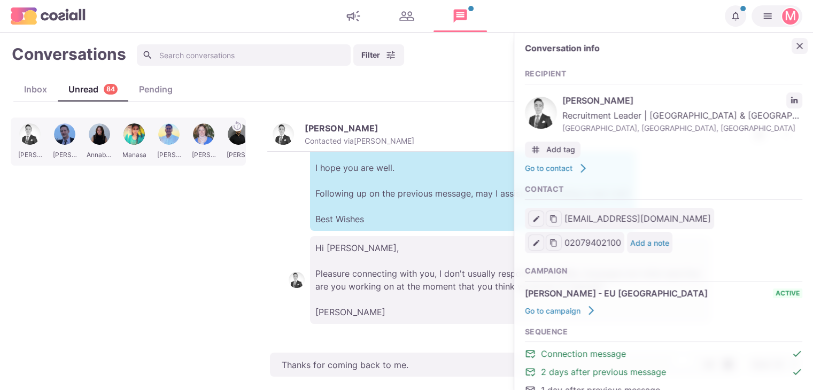
click at [791, 53] on button "Close" at bounding box center [799, 46] width 16 height 16
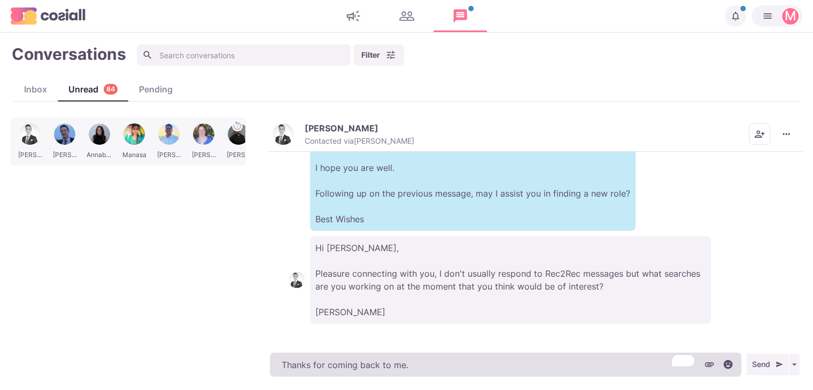
click at [465, 360] on textarea "Thanks for coming back to me." at bounding box center [505, 365] width 471 height 24
paste textarea "I work with over 500 clients that offer remote, hybrid, and non-remote position…"
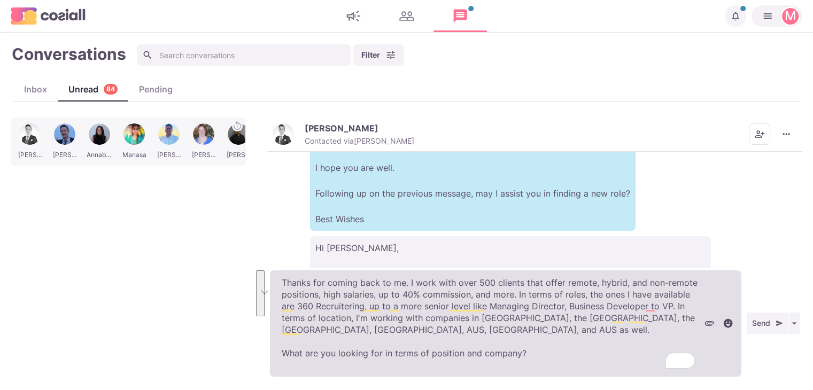
drag, startPoint x: 407, startPoint y: 277, endPoint x: 478, endPoint y: 315, distance: 79.8
click at [478, 314] on textarea "Thanks for coming back to me. I work with over 500 clients that offer remote, h…" at bounding box center [505, 323] width 471 height 106
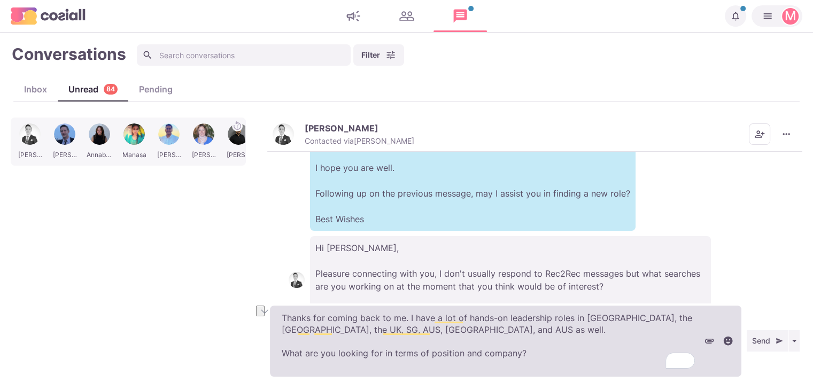
drag, startPoint x: 580, startPoint y: 317, endPoint x: 661, endPoint y: 312, distance: 81.9
click at [661, 313] on textarea "Thanks for coming back to me. I have a lot of hands-on leadership roles in [GEO…" at bounding box center [505, 341] width 471 height 71
click at [413, 334] on textarea "Thanks for coming back to me. I have a lot of hands-on leadership roles in the …" at bounding box center [505, 341] width 471 height 71
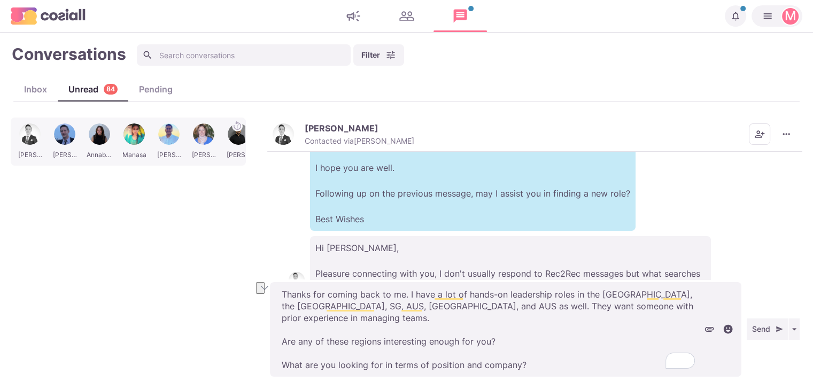
drag, startPoint x: 534, startPoint y: 360, endPoint x: 231, endPoint y: 339, distance: 303.7
click at [231, 338] on div "Liam [PERSON_NAME] [PERSON_NAME] [PERSON_NAME] [PERSON_NAME] [PERSON_NAME] Priy…" at bounding box center [406, 249] width 791 height 262
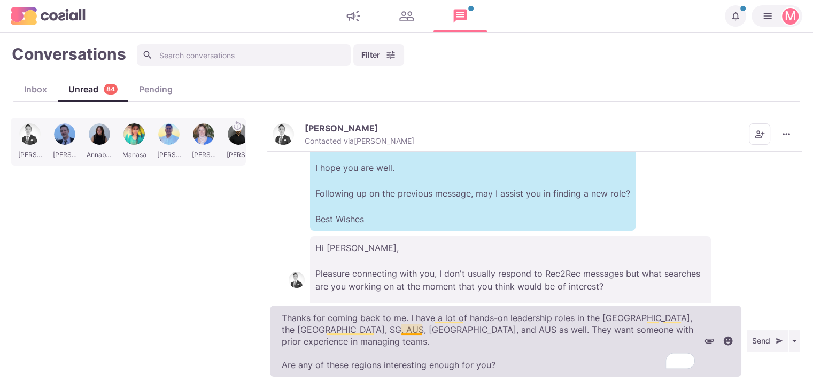
click at [408, 332] on textarea "Thanks for coming back to me. I have a lot of hands-on leadership roles in the …" at bounding box center [505, 341] width 471 height 71
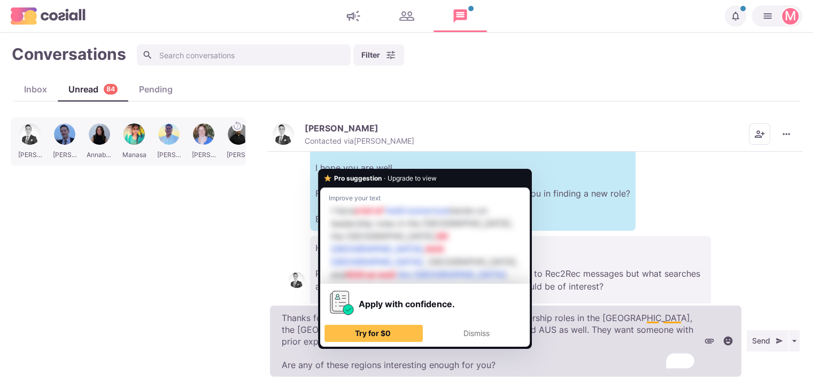
click at [365, 335] on textarea "Thanks for coming back to me. I have a lot of hands-on leadership roles in the …" at bounding box center [505, 341] width 471 height 71
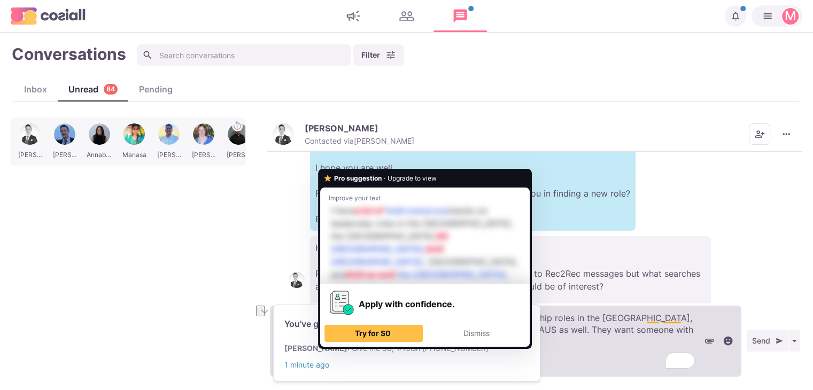
drag, startPoint x: 329, startPoint y: 329, endPoint x: 374, endPoint y: 330, distance: 44.9
click at [374, 330] on div "You've got a new message [PERSON_NAME] : Give me 30, 1:15ish [PHONE_NUMBER] 1 m…" at bounding box center [406, 195] width 813 height 390
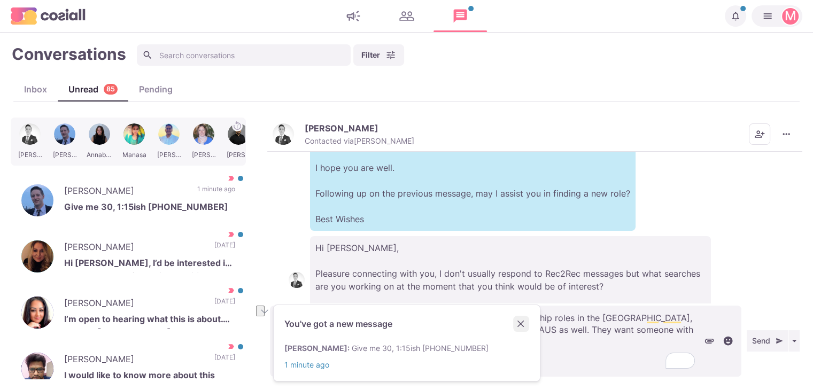
click at [524, 324] on icon "Close" at bounding box center [520, 324] width 7 height 7
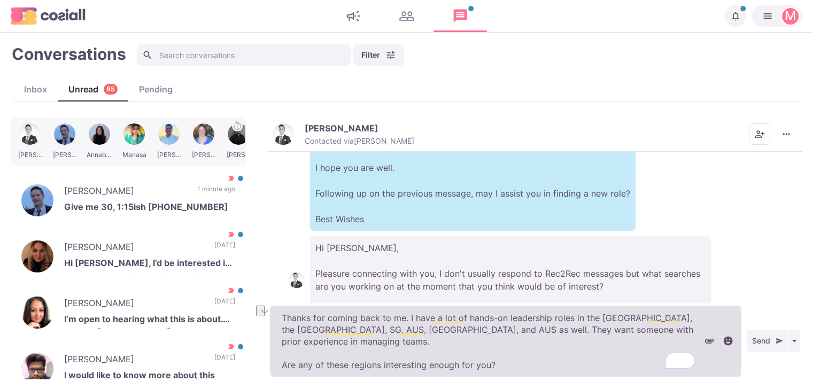
drag, startPoint x: 377, startPoint y: 329, endPoint x: 306, endPoint y: 332, distance: 71.6
click at [306, 332] on textarea "Thanks for coming back to me. I have a lot of hands-on leadership roles in the …" at bounding box center [505, 341] width 471 height 71
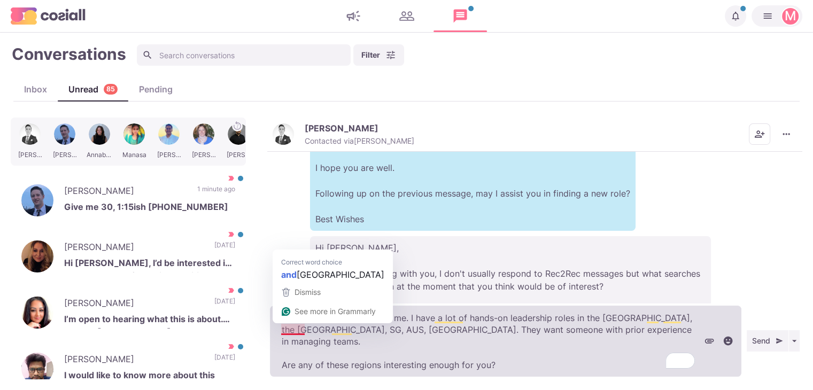
click at [288, 330] on textarea "Thanks for coming back to me. I have a lot of hands-on leadership roles in the …" at bounding box center [505, 341] width 471 height 71
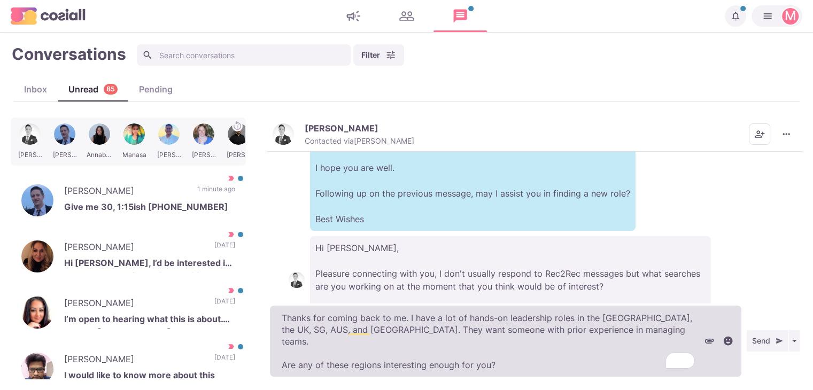
click at [560, 365] on textarea "Thanks for coming back to me. I have a lot of hands-on leadership roles in the …" at bounding box center [505, 341] width 471 height 71
click at [558, 355] on textarea "Thanks for coming back to me. I have a lot of hands-on leadership roles in the …" at bounding box center [505, 341] width 471 height 71
click at [591, 327] on textarea "Thanks for coming back to me. I have a lot of hands-on leadership roles in the …" at bounding box center [505, 341] width 471 height 71
click at [552, 351] on textarea "Thanks for coming back to me. I have a lot of hands-on leadership roles in the …" at bounding box center [505, 341] width 471 height 71
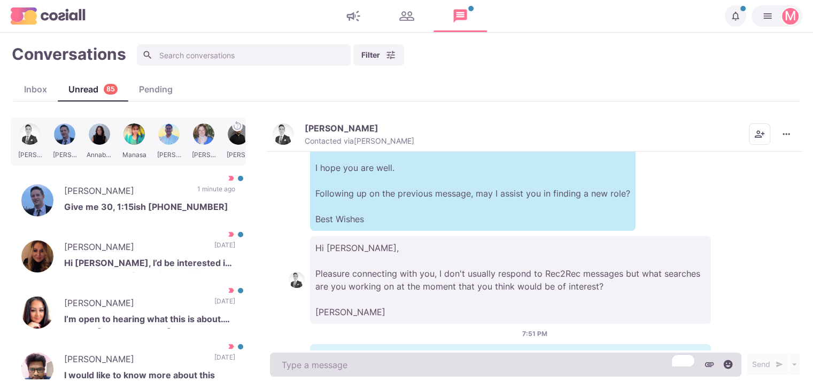
scroll to position [279, 0]
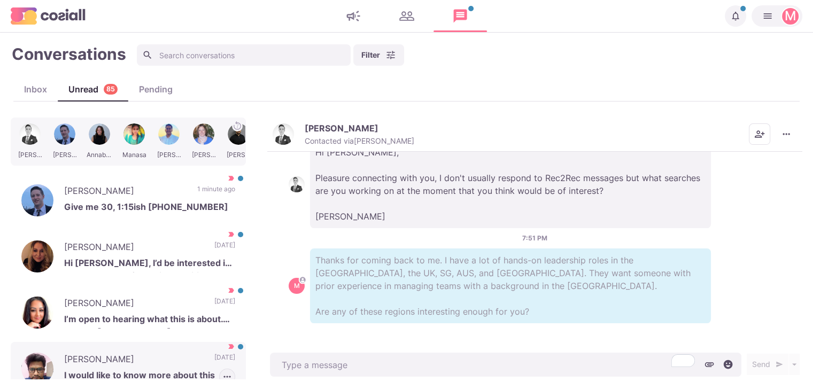
click at [223, 375] on icon "button" at bounding box center [227, 376] width 11 height 11
click at [196, 349] on button "Mark as Not Important" at bounding box center [183, 353] width 104 height 17
click at [190, 369] on p "I would like to know more about this" at bounding box center [149, 377] width 171 height 16
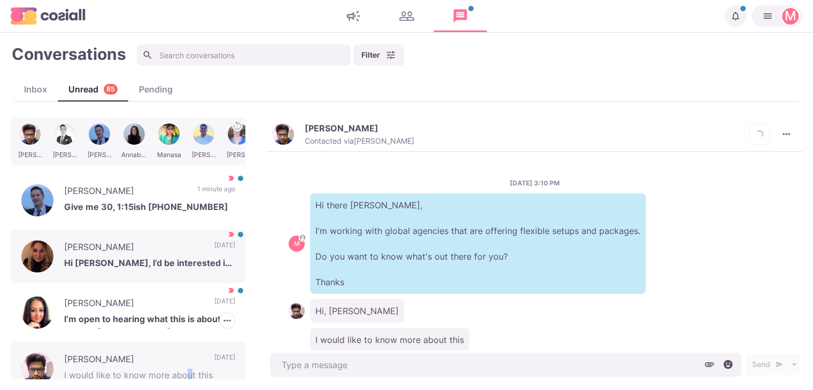
scroll to position [28, 0]
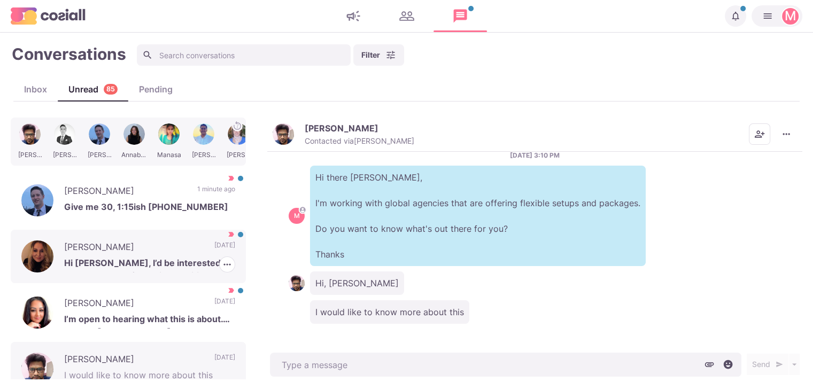
click at [186, 267] on p "Hi [PERSON_NAME], I’d be interested in remote Sourcer/Recruiter positions but I…" at bounding box center [149, 264] width 171 height 16
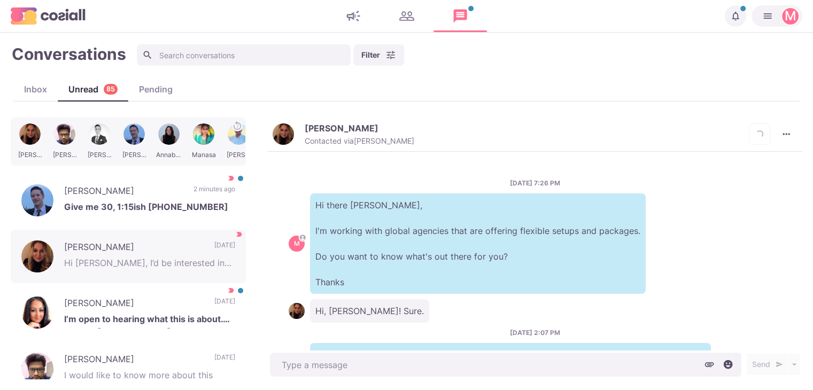
scroll to position [202, 0]
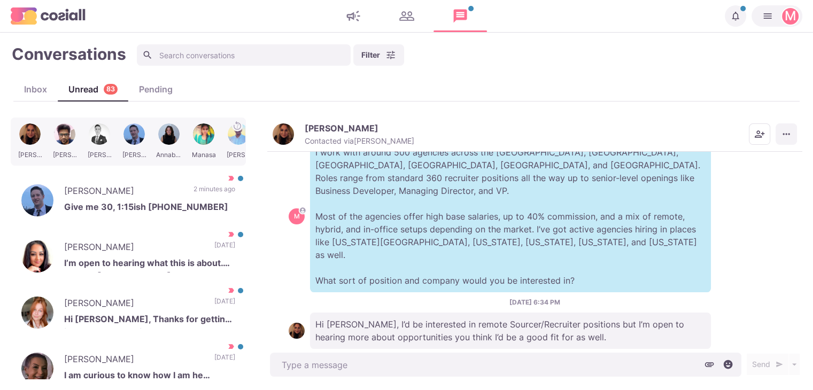
click at [788, 137] on icon "More menu" at bounding box center [786, 134] width 11 height 11
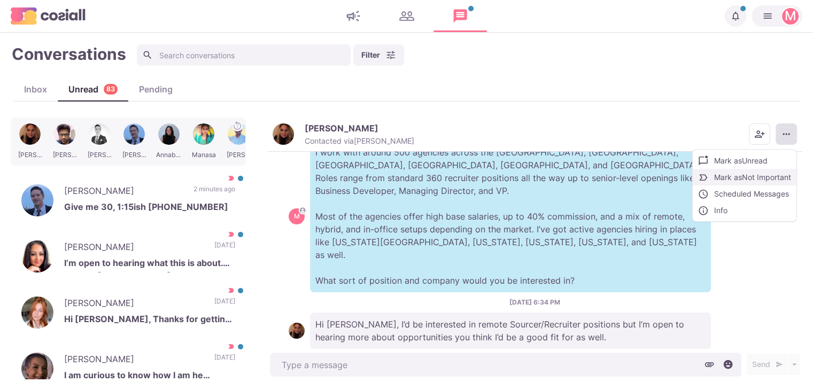
drag, startPoint x: 761, startPoint y: 168, endPoint x: 761, endPoint y: 173, distance: 5.4
click at [761, 173] on div "Mark as Unread Mark as Not Important Scheduled Messages Info" at bounding box center [744, 185] width 105 height 73
click at [761, 173] on button "Mark as Not Important" at bounding box center [744, 177] width 104 height 17
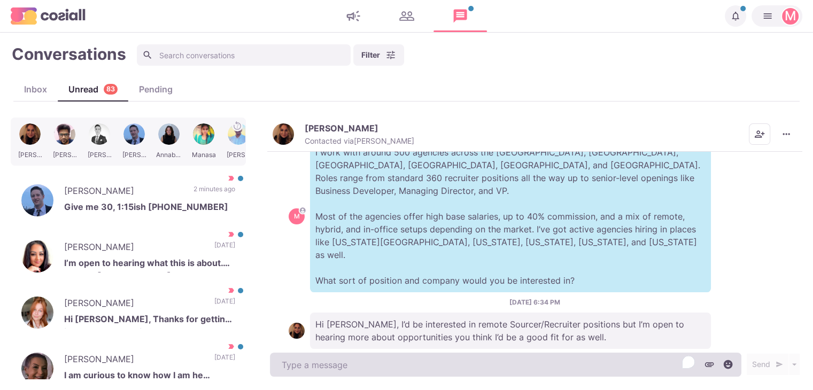
click at [494, 355] on textarea "To enrich screen reader interactions, please activate Accessibility in Grammarl…" at bounding box center [505, 365] width 471 height 24
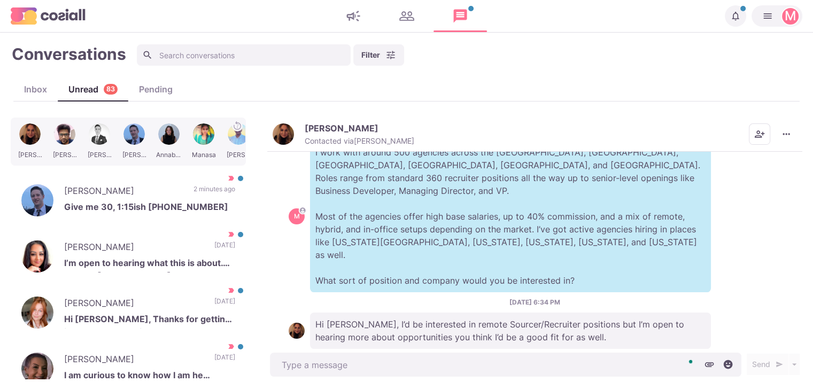
scroll to position [259, 0]
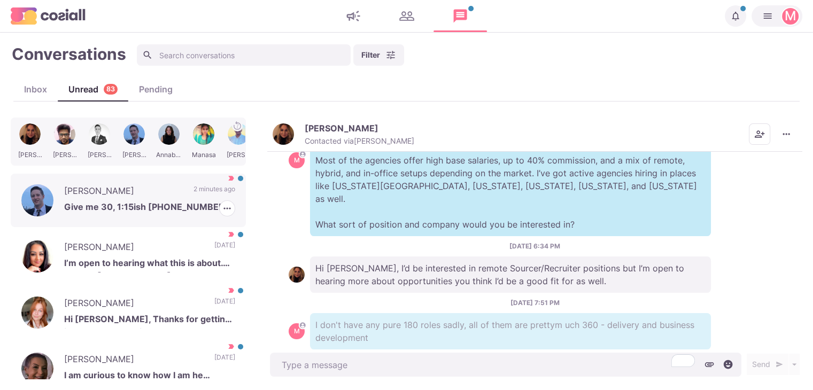
click at [134, 212] on p "Give me 30, 1:15ish [PHONE_NUMBER]" at bounding box center [149, 208] width 171 height 16
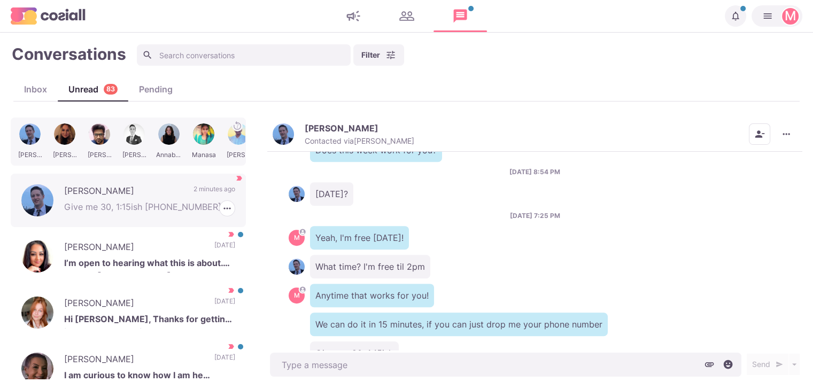
scroll to position [622, 0]
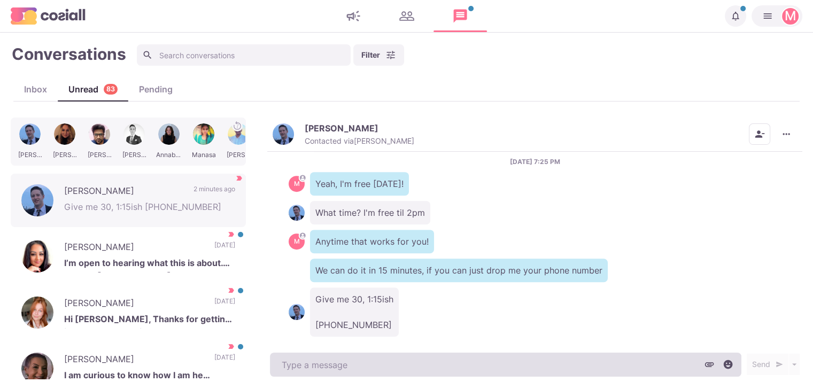
click at [320, 371] on textarea at bounding box center [505, 365] width 471 height 24
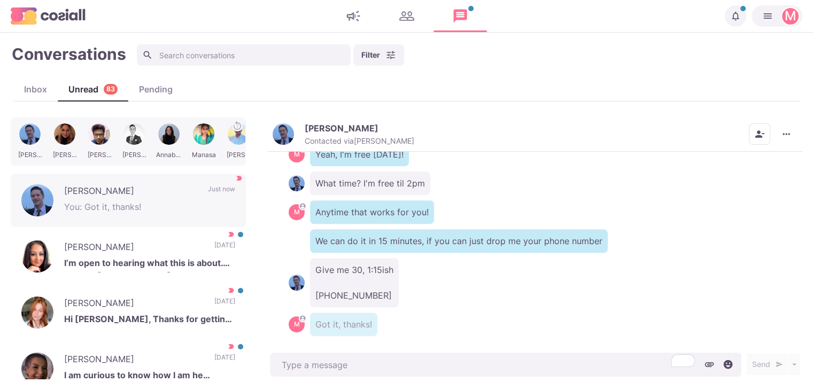
click at [280, 136] on img "button" at bounding box center [282, 133] width 21 height 21
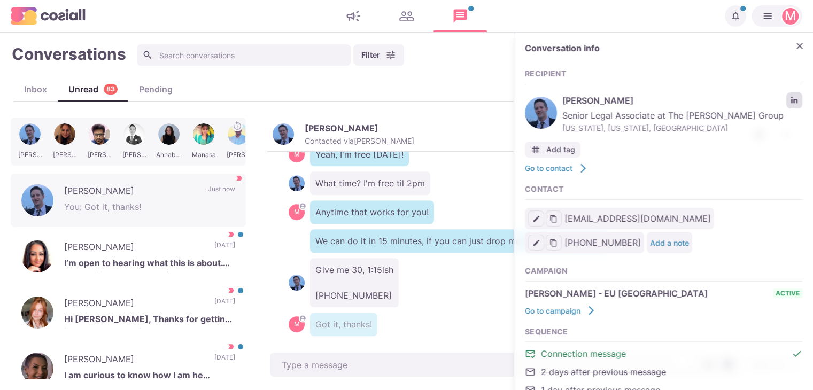
click at [791, 99] on icon "LinkedIn profile link" at bounding box center [794, 100] width 6 height 6
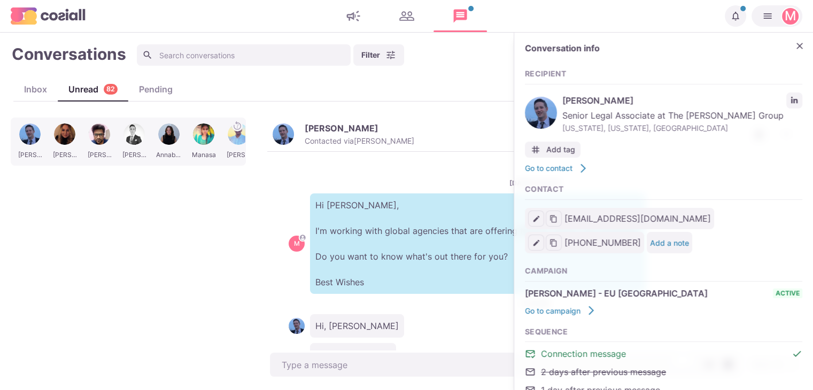
scroll to position [651, 0]
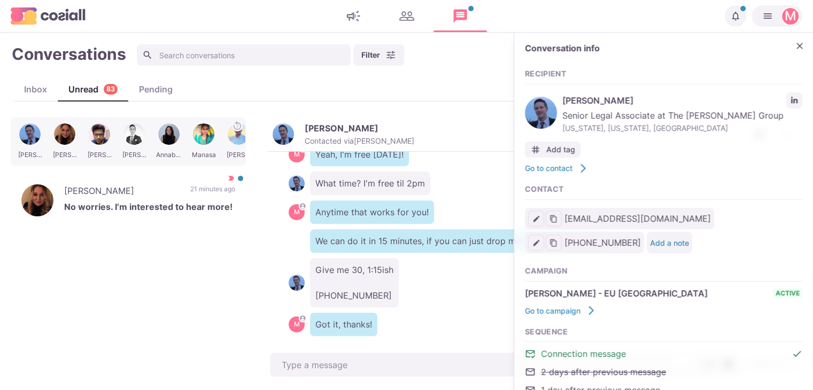
click at [441, 258] on div "Give me 30, 1:15ish [PHONE_NUMBER]" at bounding box center [535, 282] width 492 height 49
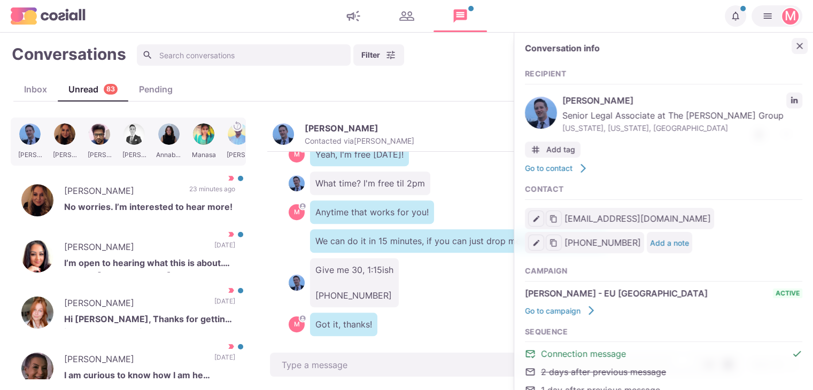
click at [801, 49] on div "Conversation info Recipient Tom Dolan Senior Legal Associate at The Bachrach Gr…" at bounding box center [663, 253] width 299 height 440
click at [794, 48] on icon "Close" at bounding box center [799, 46] width 11 height 11
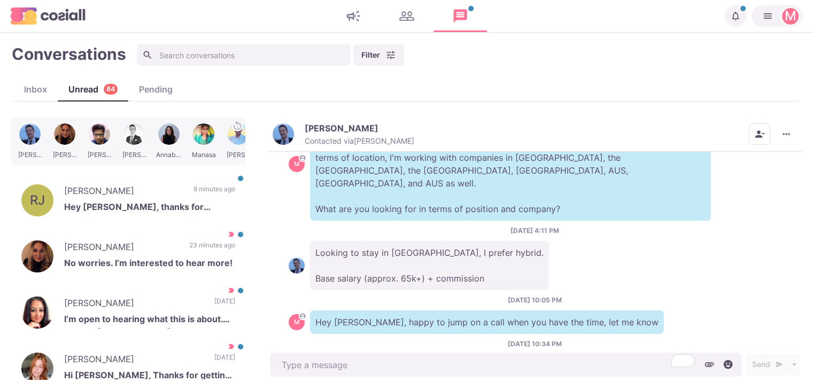
scroll to position [312, 0]
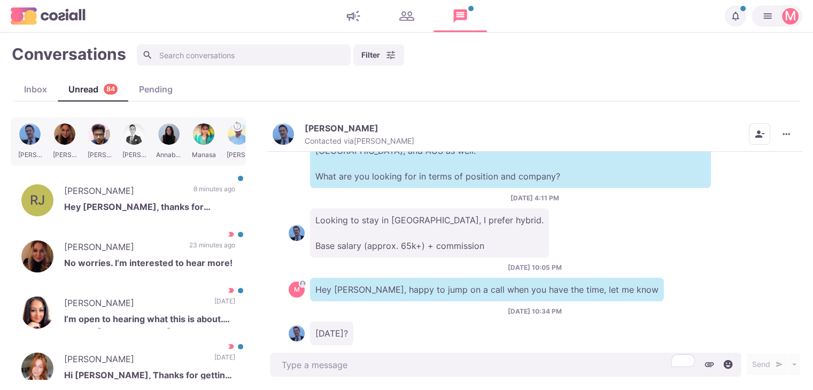
type textarea "x"
